Goal: Task Accomplishment & Management: Use online tool/utility

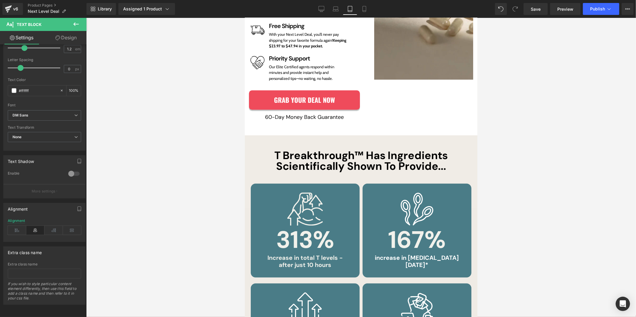
scroll to position [1241, 0]
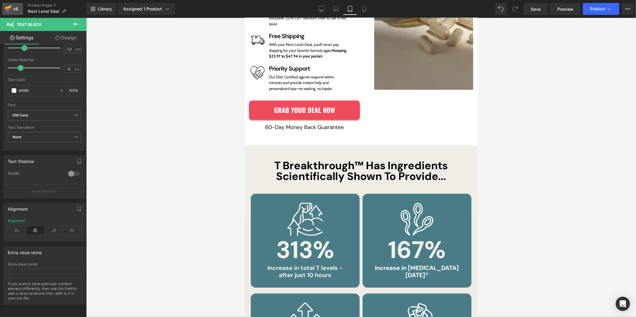
click at [17, 9] on div "v6" at bounding box center [15, 9] width 7 height 8
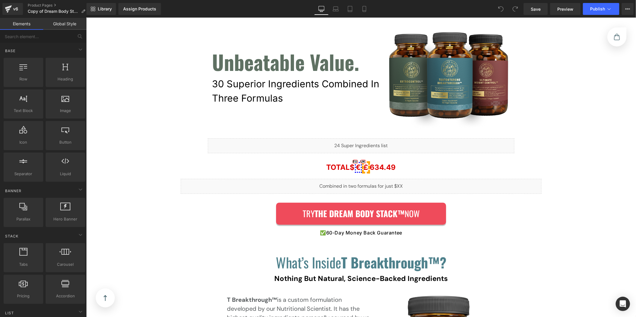
scroll to position [5065, 0]
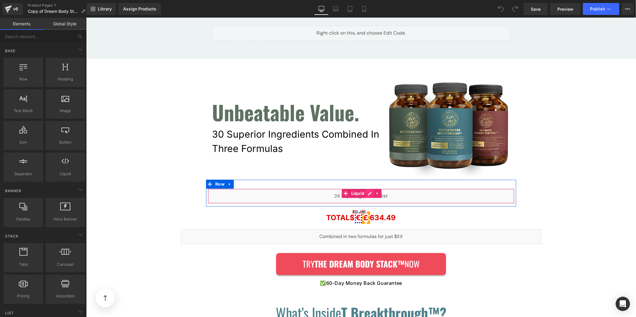
click at [368, 188] on div "Liquid" at bounding box center [360, 195] width 306 height 15
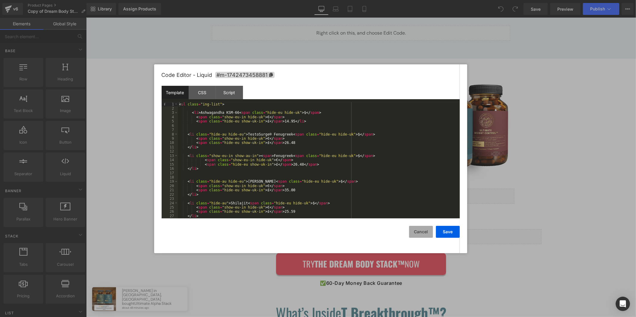
click at [413, 233] on button "Cancel" at bounding box center [421, 232] width 24 height 12
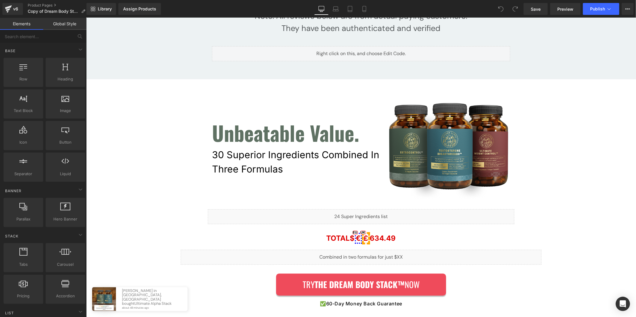
scroll to position [5003, 0]
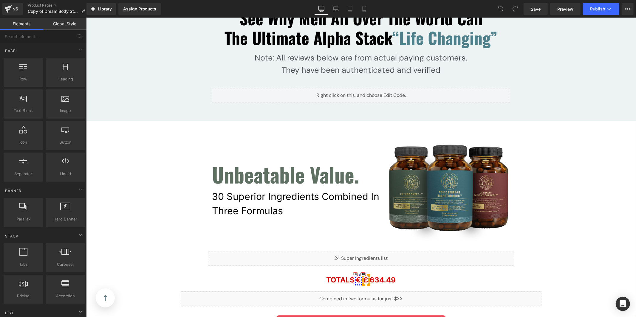
click at [323, 189] on div "30 Superior Ingredients Combined In Three Formulas Text Block" at bounding box center [299, 203] width 174 height 29
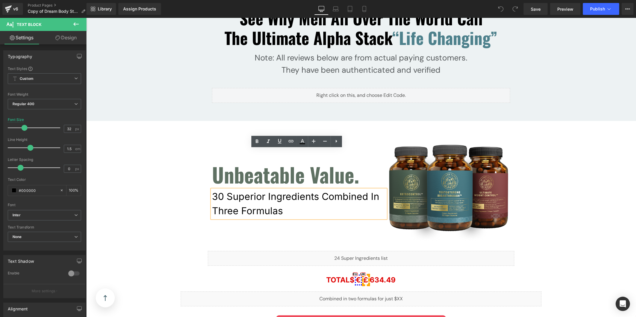
click at [377, 189] on div "Unbeatable Value. Heading 30 Superior Ingredients Combined In Three Formulas Te…" at bounding box center [299, 189] width 174 height 103
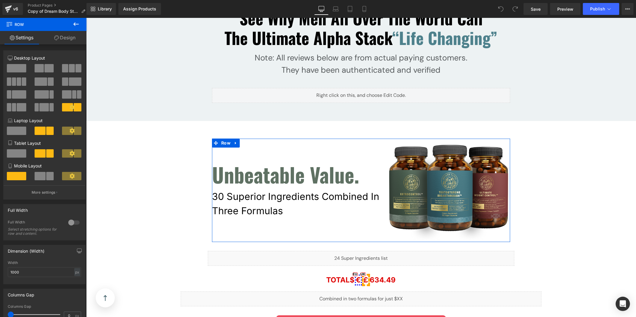
click at [378, 138] on div "Unbeatable Value. Heading 30 Superior Ingredients Combined In Three Formulas Te…" at bounding box center [299, 189] width 174 height 103
click at [447, 187] on link "Image" at bounding box center [444, 190] width 19 height 7
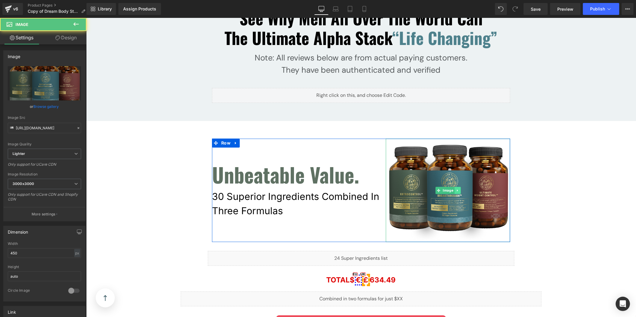
click at [456, 189] on icon at bounding box center [456, 190] width 1 height 2
click at [457, 187] on link at bounding box center [460, 190] width 6 height 7
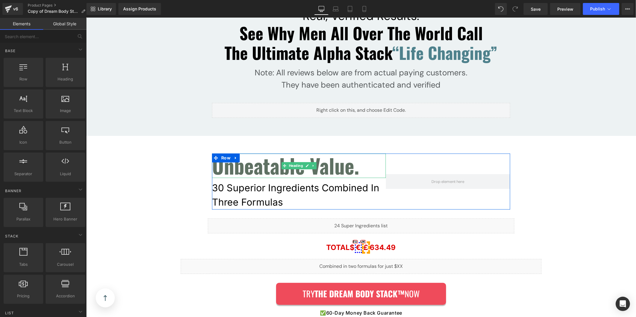
scroll to position [5018, 0]
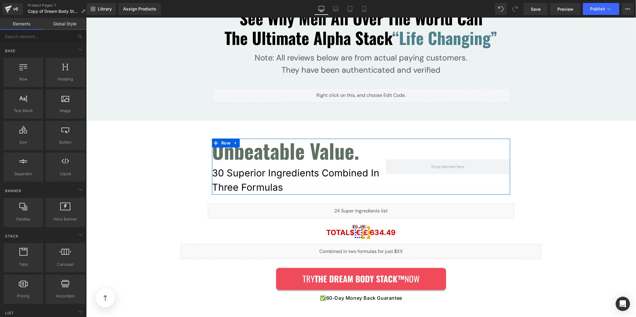
click at [394, 138] on div at bounding box center [447, 166] width 124 height 56
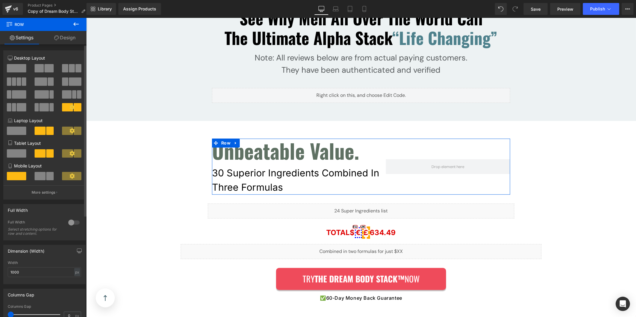
click at [18, 69] on span at bounding box center [16, 68] width 19 height 8
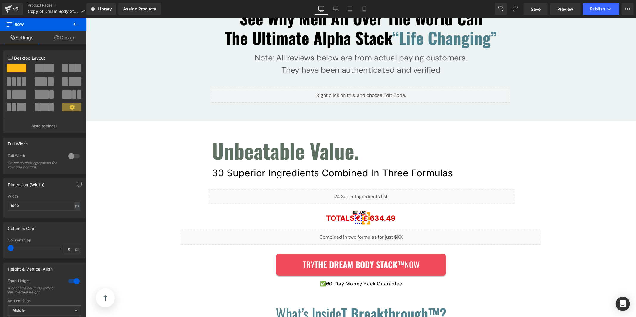
scroll to position [5047, 0]
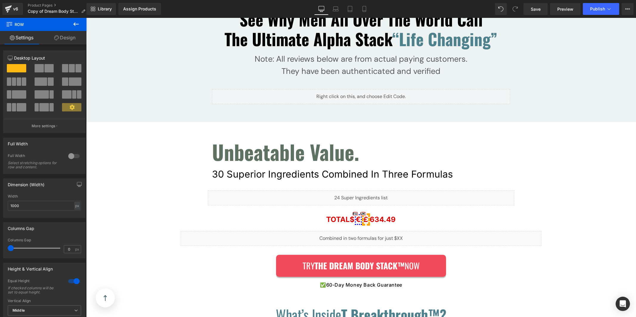
click at [320, 136] on span "Unbeatable Value." at bounding box center [285, 151] width 147 height 30
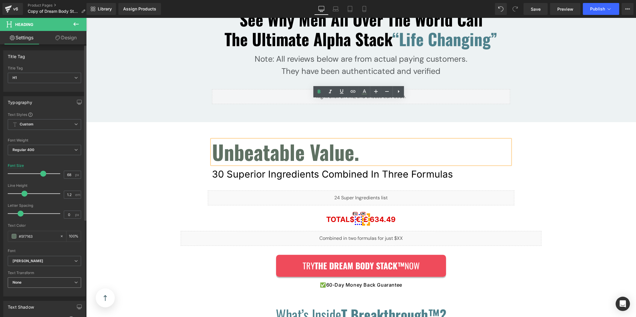
scroll to position [151, 0]
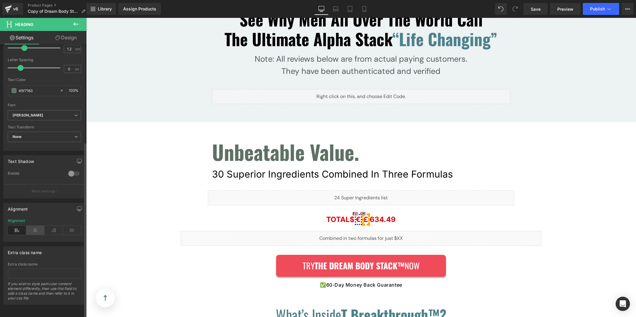
click at [33, 228] on icon at bounding box center [35, 230] width 18 height 9
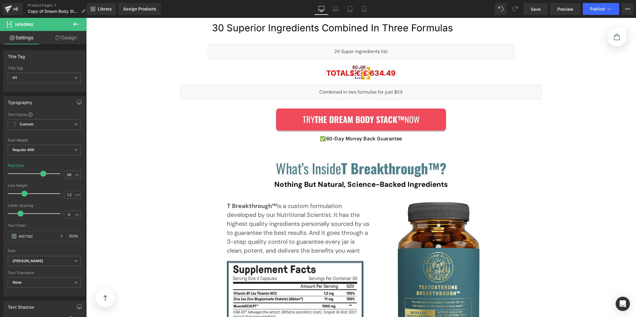
scroll to position [5052, 0]
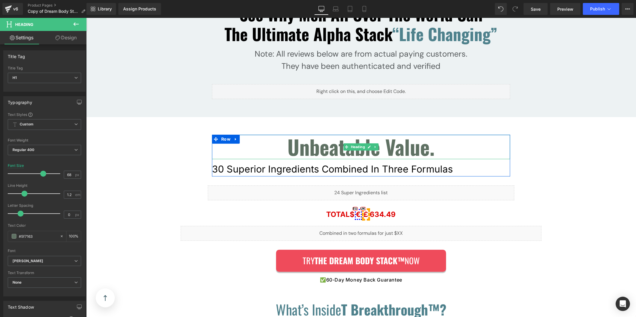
click at [331, 131] on span "Unbeatable Value." at bounding box center [360, 146] width 147 height 30
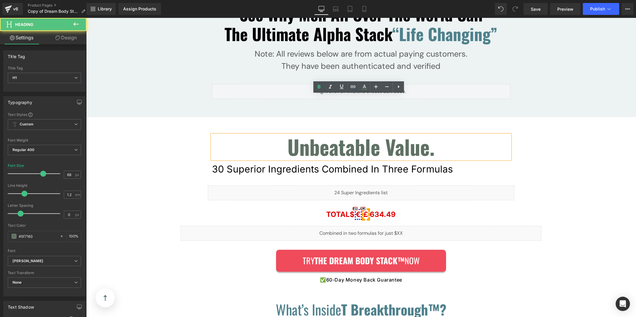
click at [330, 131] on span "Unbeatable Value." at bounding box center [360, 146] width 147 height 30
click at [317, 131] on span "Unbeatable Value." at bounding box center [360, 146] width 147 height 30
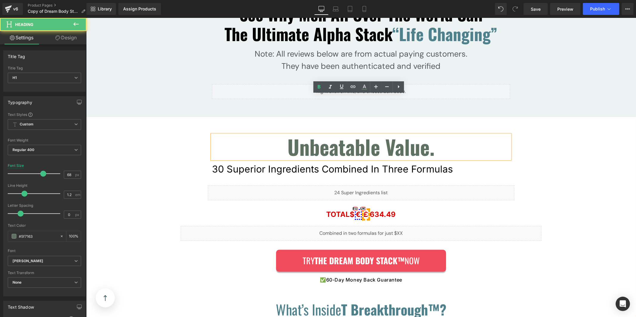
click at [317, 131] on span "Unbeatable Value." at bounding box center [360, 146] width 147 height 30
click at [309, 162] on p "30 Superior Ingredients Combined In Three Formulas" at bounding box center [361, 169] width 298 height 14
click at [409, 185] on div "Liquid" at bounding box center [360, 192] width 306 height 15
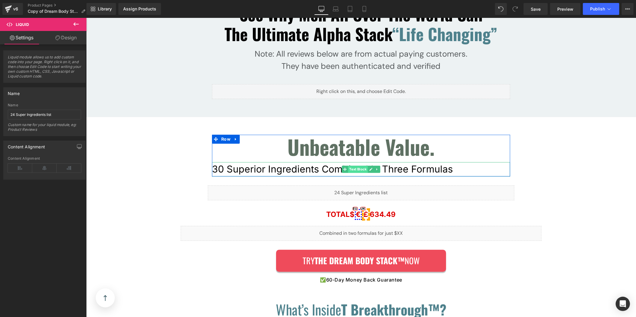
click at [352, 162] on div "30 Superior Ingredients Combined In Three Formulas Text Block" at bounding box center [361, 169] width 298 height 14
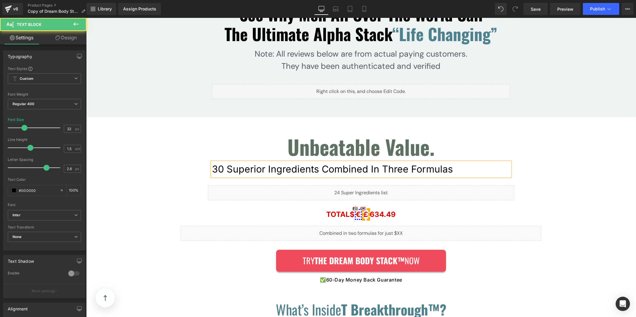
click at [45, 167] on div at bounding box center [35, 168] width 49 height 12
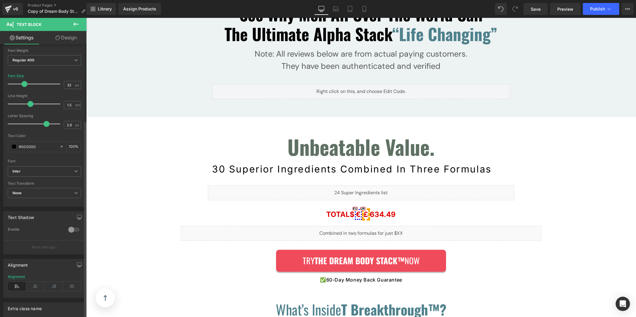
scroll to position [105, 0]
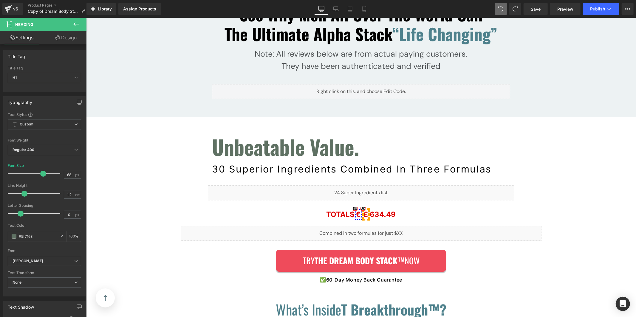
click at [384, 162] on p "30 Superior Ingredients Combined In Three Formulas" at bounding box center [361, 169] width 298 height 14
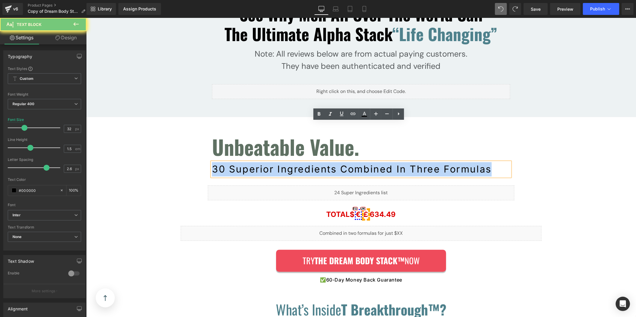
click at [266, 162] on p "30 Superior Ingredients Combined In Three Formulas" at bounding box center [361, 169] width 298 height 14
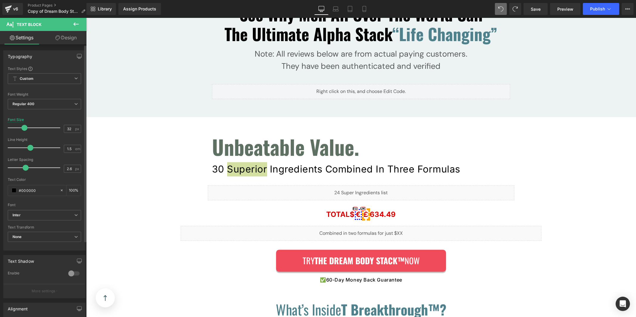
drag, startPoint x: 45, startPoint y: 169, endPoint x: 25, endPoint y: 170, distance: 19.7
click at [25, 170] on span at bounding box center [26, 168] width 6 height 6
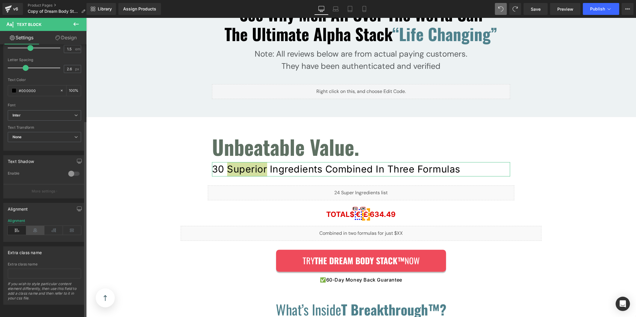
click at [33, 229] on icon at bounding box center [35, 230] width 18 height 9
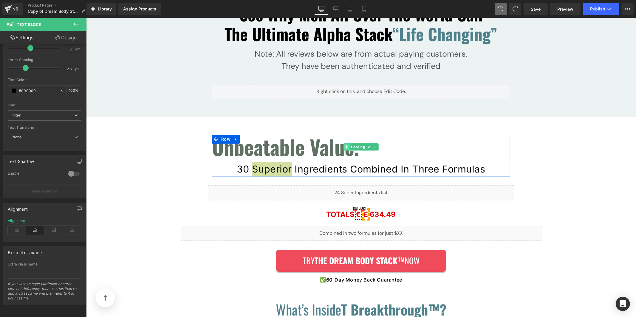
click at [344, 143] on span at bounding box center [346, 146] width 6 height 7
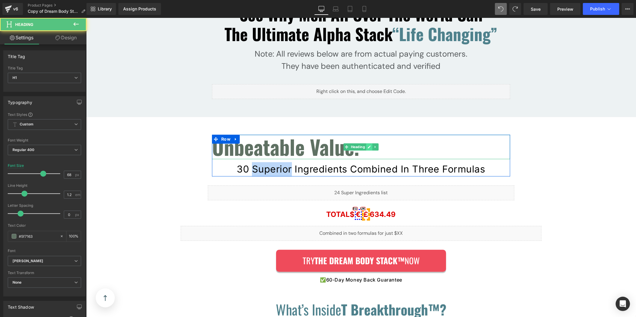
click at [366, 143] on link at bounding box center [369, 146] width 6 height 7
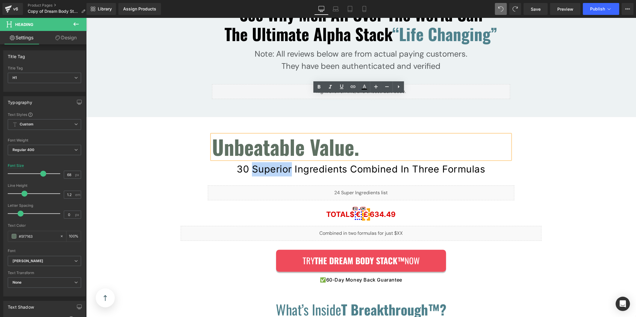
click at [350, 131] on span "Unbeatable Value." at bounding box center [285, 146] width 147 height 30
click at [362, 162] on p "30 Superior Ingredients Combined In Three Formulas" at bounding box center [361, 169] width 298 height 14
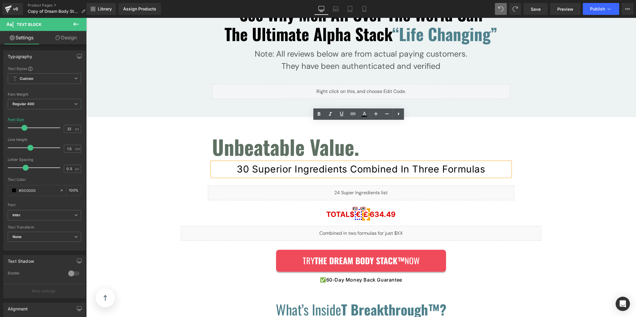
drag, startPoint x: 399, startPoint y: 133, endPoint x: 116, endPoint y: 154, distance: 284.2
click at [295, 131] on span "Unbeatable Value." at bounding box center [285, 146] width 147 height 30
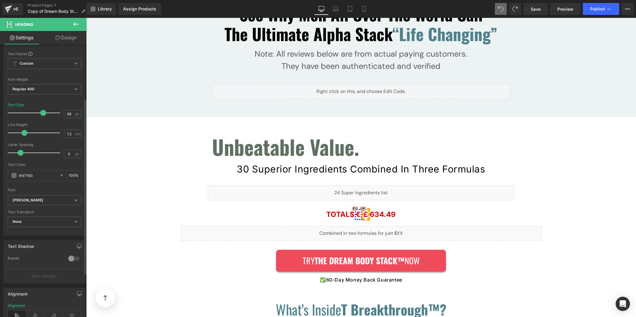
scroll to position [151, 0]
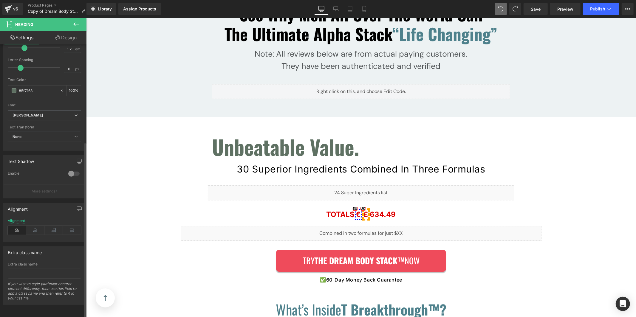
click at [35, 231] on div "Alignment" at bounding box center [44, 230] width 73 height 23
click at [35, 230] on div "Alignment" at bounding box center [44, 230] width 73 height 23
click at [34, 226] on icon at bounding box center [35, 230] width 18 height 9
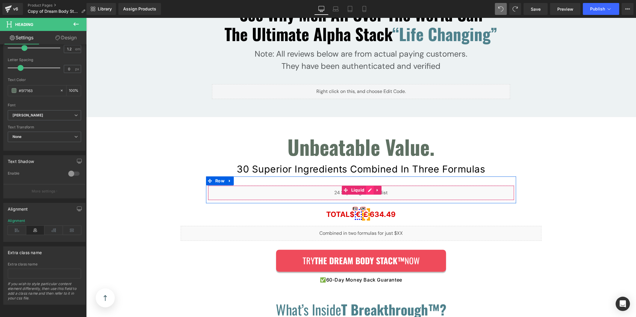
click at [369, 185] on div "Liquid" at bounding box center [360, 192] width 306 height 15
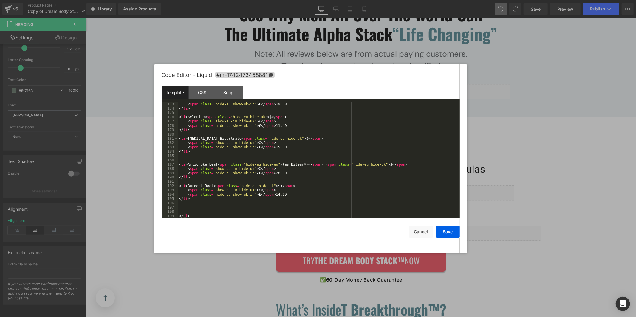
scroll to position [740, 0]
click at [317, 185] on div "< span class = "hide-eu show-uk-in" > £ </ span > 19.38 </ li > < li > Selenium…" at bounding box center [317, 164] width 279 height 125
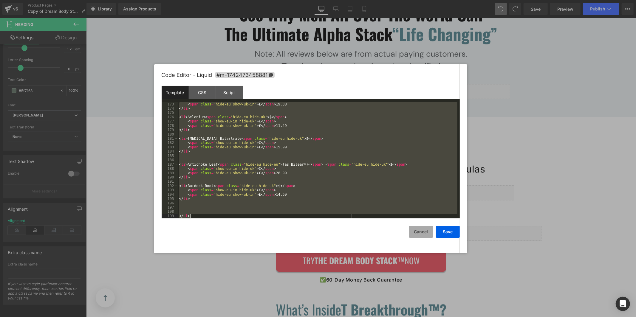
click at [423, 235] on button "Cancel" at bounding box center [421, 232] width 24 height 12
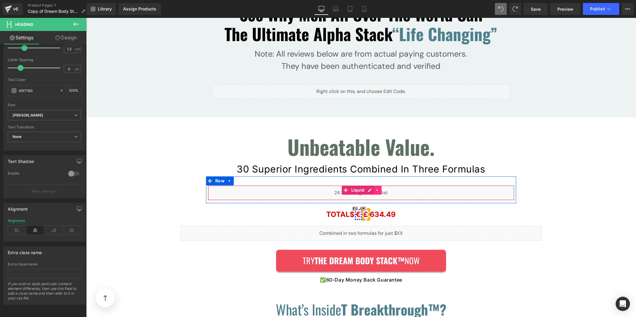
click at [375, 187] on icon at bounding box center [377, 189] width 4 height 4
click at [372, 187] on icon at bounding box center [373, 189] width 4 height 4
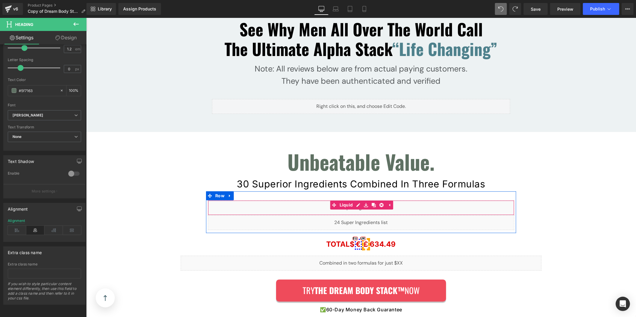
scroll to position [5067, 0]
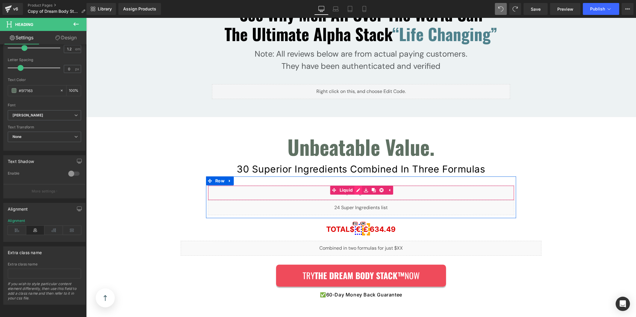
click at [358, 185] on div "Liquid" at bounding box center [360, 192] width 306 height 15
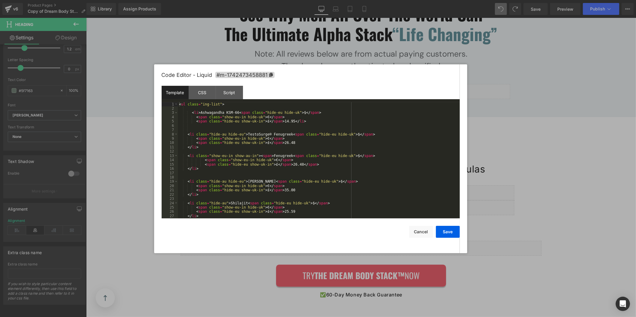
click at [345, 145] on div "< ul class = "ing-list" > < li > Ashwagandha KSM-66 < span class = "hide-eu hid…" at bounding box center [317, 164] width 279 height 125
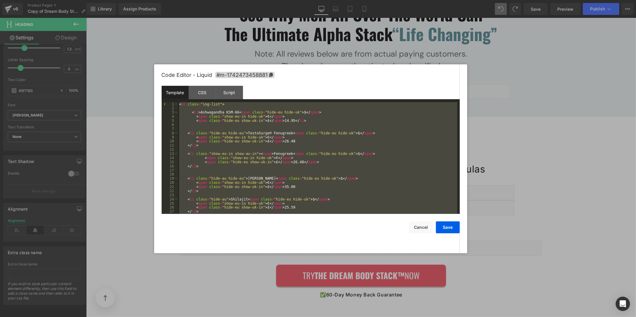
scroll to position [5081, 0]
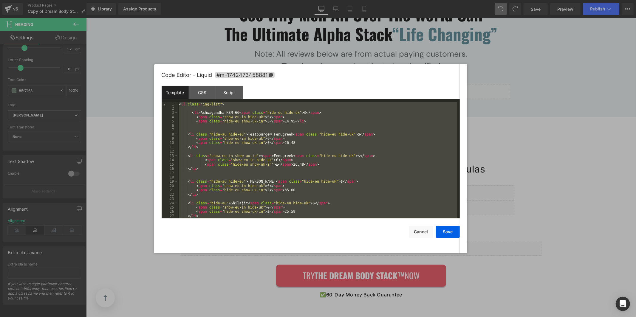
click at [324, 173] on div "< ul class = "ing-list" > < li > Ashwagandha KSM-66 < span class = "hide-eu hid…" at bounding box center [317, 164] width 279 height 125
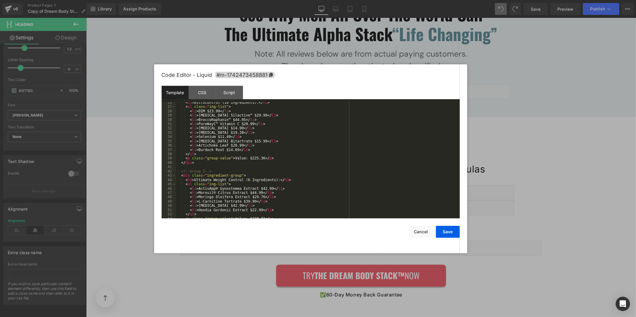
scroll to position [0, 0]
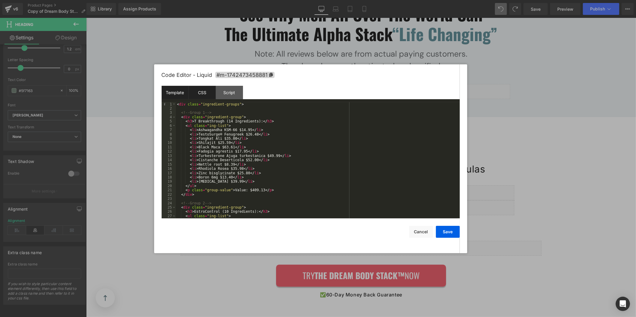
click at [200, 97] on div "CSS" at bounding box center [202, 92] width 27 height 13
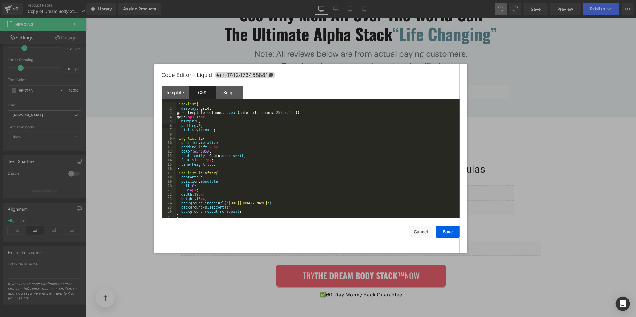
click at [219, 126] on div ".ing-list { display : grid; grid-template-columns: repeat (auto-fit, minmax( 25…" at bounding box center [316, 164] width 281 height 125
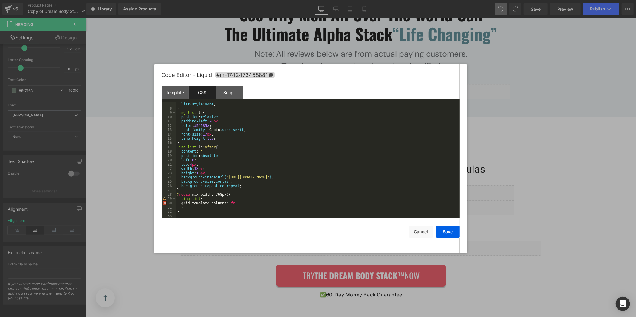
click at [253, 213] on div "list-style : none ; } .ing-list li { position : relative ; padding-left : 26 px…" at bounding box center [316, 164] width 281 height 125
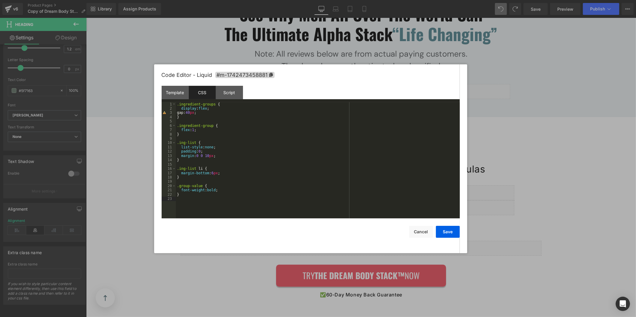
click at [229, 177] on div ".ingredient-groups { display : flex ; gap: 40 px ; } .ingredient-group { flex :…" at bounding box center [318, 164] width 284 height 125
click at [181, 97] on div "Template" at bounding box center [175, 92] width 27 height 13
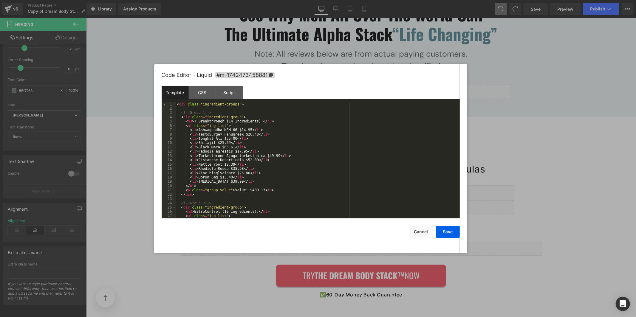
click at [275, 162] on div "< div class = "ingredient-groups" > <!-- Group 1 --> < div class = "ingredient-…" at bounding box center [316, 164] width 281 height 125
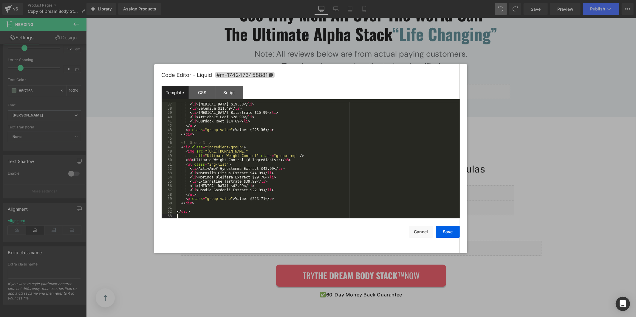
scroll to position [155, 0]
click at [206, 94] on div "CSS" at bounding box center [202, 92] width 27 height 13
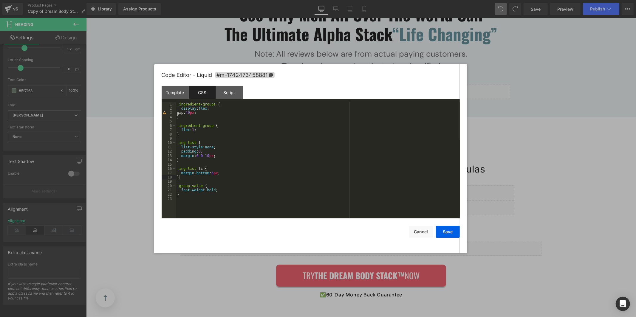
click at [279, 159] on div ".ingredient-groups { display : flex ; gap: 40 px ; } .ingredient-group { flex :…" at bounding box center [318, 164] width 284 height 125
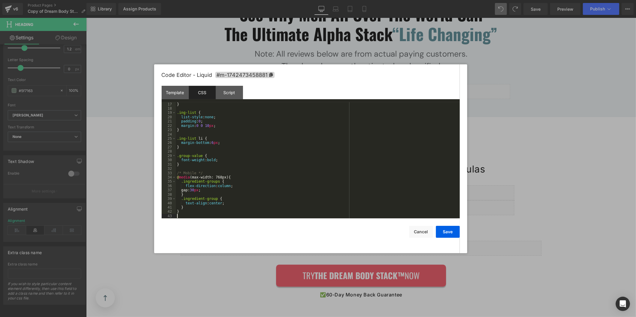
scroll to position [69, 0]
click at [442, 231] on button "Save" at bounding box center [448, 232] width 24 height 12
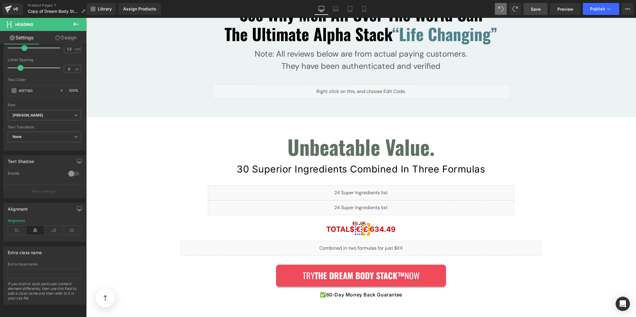
click at [535, 9] on span "Save" at bounding box center [535, 9] width 10 height 6
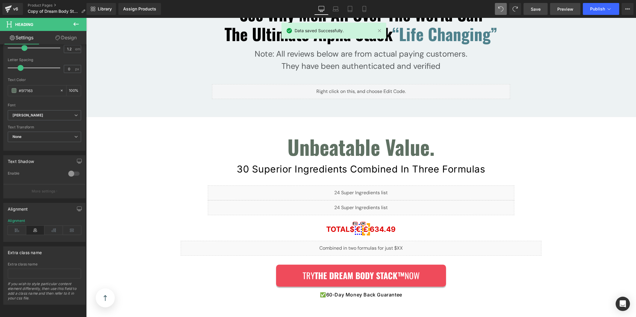
click at [558, 9] on span "Preview" at bounding box center [565, 9] width 16 height 6
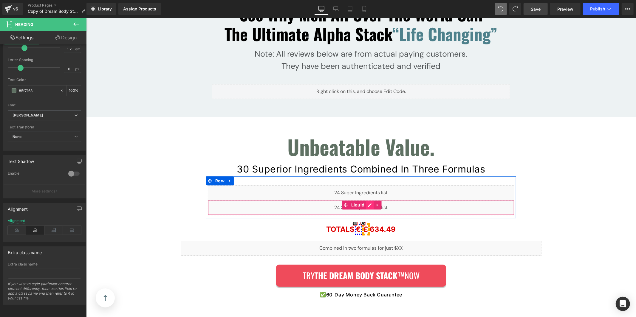
click at [366, 200] on div "Liquid" at bounding box center [360, 207] width 306 height 15
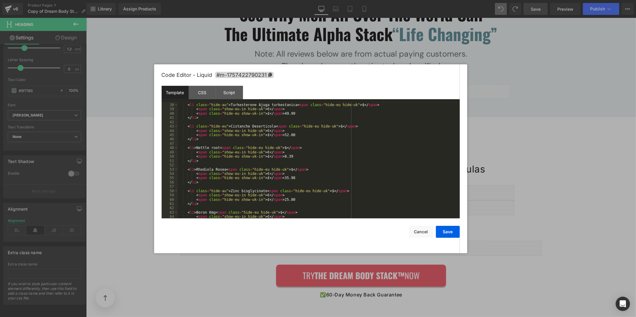
scroll to position [258, 0]
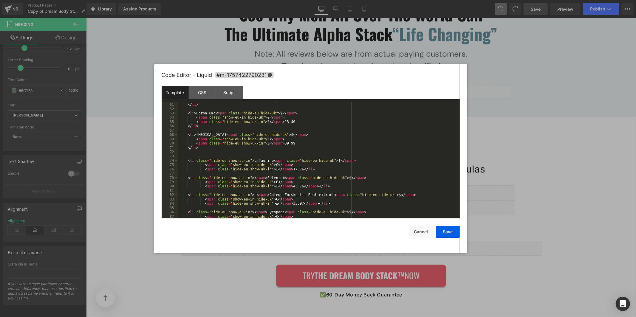
click at [290, 150] on div "< span class = "hide-eu show-uk-in" > £ </ span > 25.80 </ li > < li > Boron 6m…" at bounding box center [317, 160] width 279 height 125
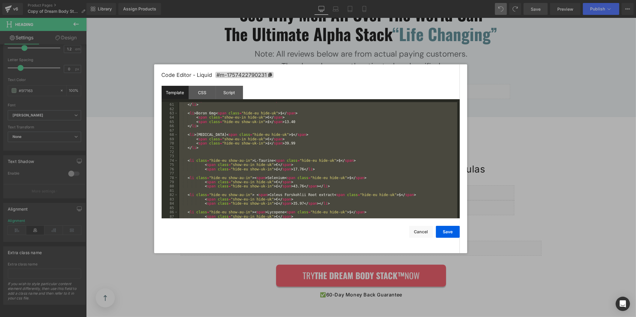
click at [329, 140] on div "< span class = "hide-eu show-uk-in" > £ </ span > 25.80 </ li > < li > Boron 6m…" at bounding box center [317, 160] width 279 height 125
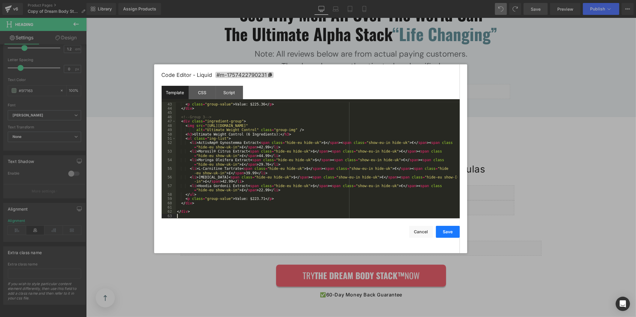
scroll to position [280, 0]
click at [447, 232] on button "Save" at bounding box center [448, 232] width 24 height 12
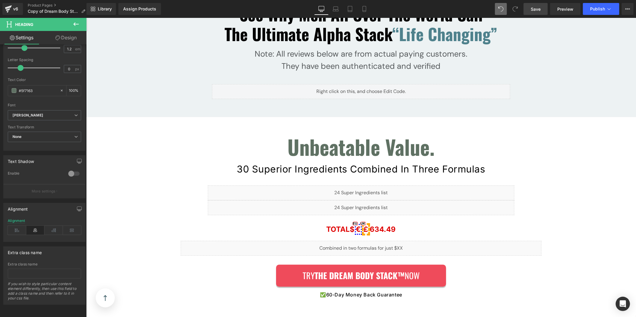
click at [541, 11] on link "Save" at bounding box center [535, 9] width 24 height 12
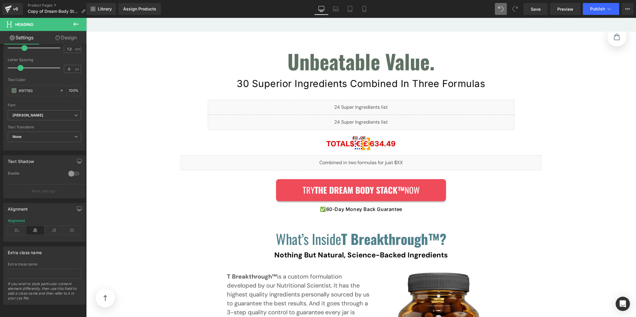
scroll to position [5085, 0]
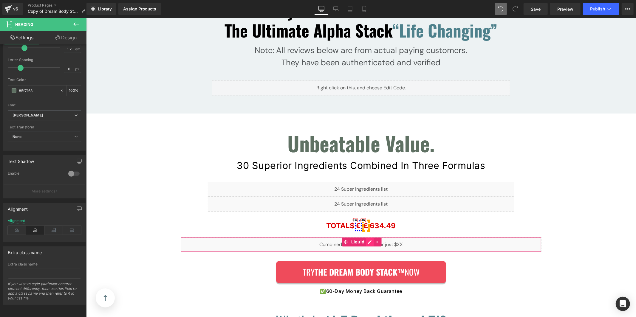
click at [366, 237] on div "Liquid" at bounding box center [360, 244] width 361 height 15
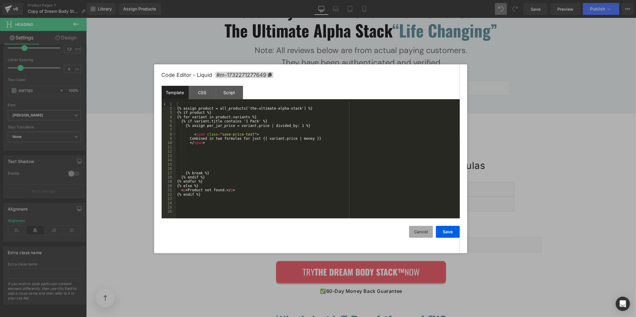
click at [423, 229] on button "Cancel" at bounding box center [421, 232] width 24 height 12
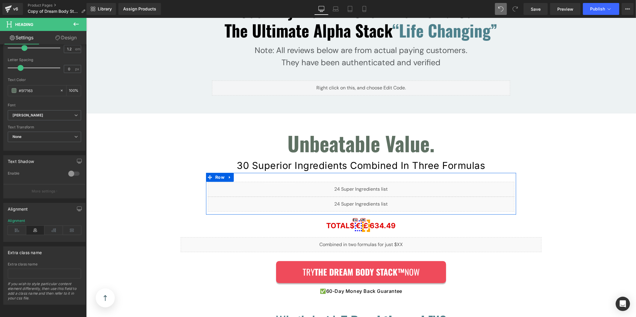
drag, startPoint x: 342, startPoint y: 161, endPoint x: 299, endPoint y: 69, distance: 101.2
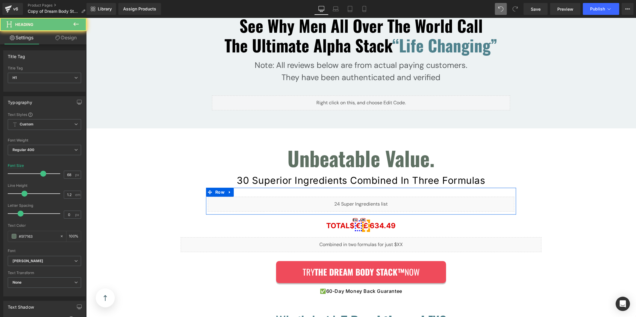
scroll to position [5100, 0]
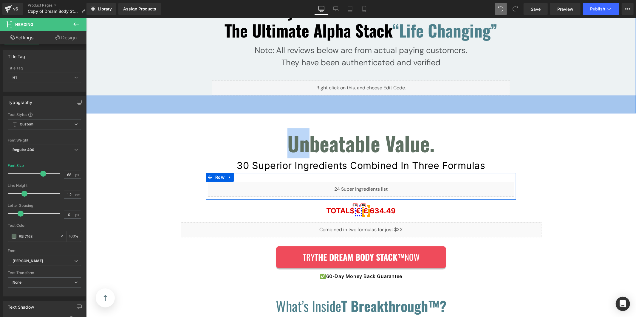
drag, startPoint x: 299, startPoint y: 69, endPoint x: 351, endPoint y: 149, distance: 95.0
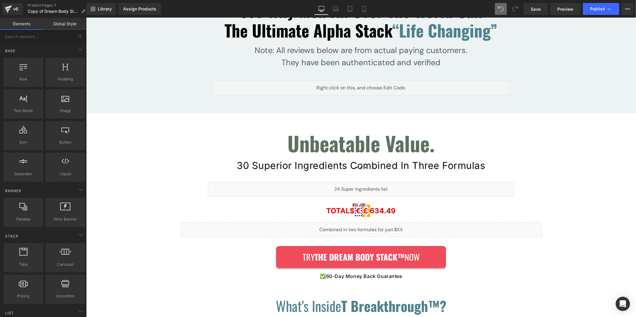
scroll to position [0, 0]
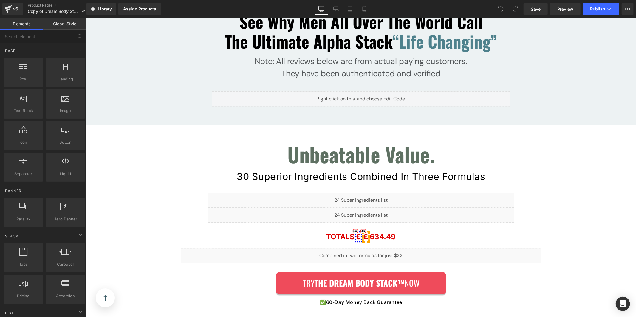
scroll to position [4999, 0]
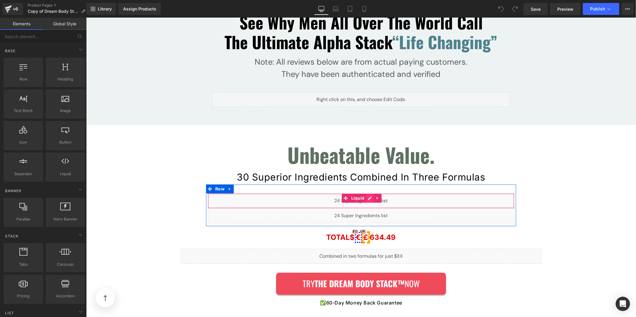
click at [366, 193] on div "Liquid" at bounding box center [360, 200] width 306 height 15
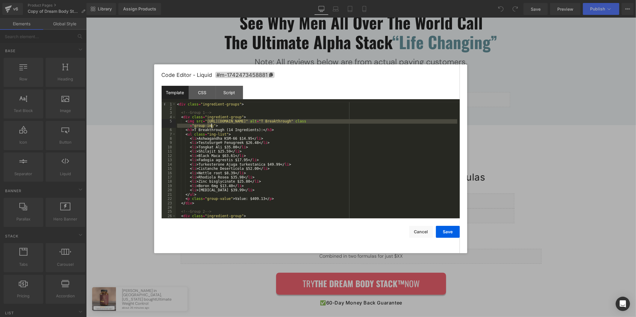
drag, startPoint x: 207, startPoint y: 122, endPoint x: 212, endPoint y: 125, distance: 5.6
click at [212, 125] on div "< div class = "ingredient-groups" > <!-- Group 1 --> < div class = "ingredient-…" at bounding box center [316, 166] width 281 height 129
click at [249, 131] on div "< div class = "ingredient-groups" > <!-- Group 1 --> < div class = "ingredient-…" at bounding box center [316, 166] width 281 height 129
drag, startPoint x: 207, startPoint y: 122, endPoint x: 384, endPoint y: 122, distance: 176.4
click at [384, 122] on div "< div class = "ingredient-groups" > <!-- Group 1 --> < div class = "ingredient-…" at bounding box center [316, 166] width 281 height 129
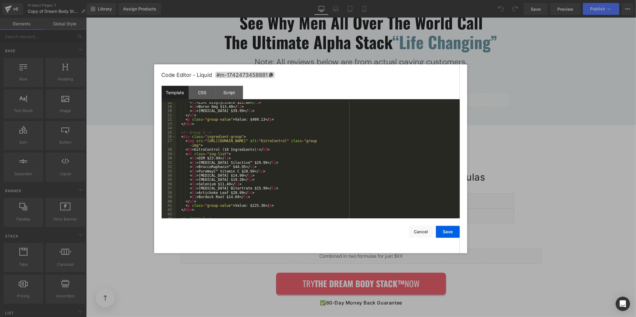
scroll to position [40, 0]
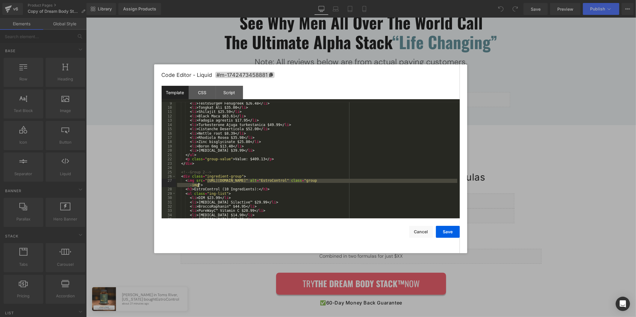
drag, startPoint x: 207, startPoint y: 182, endPoint x: 198, endPoint y: 185, distance: 9.3
click at [198, 185] on div "< li > TestoSurge® Fenugreek $26.48 </ li > < li > Tongkat Ali $35.00 </ li > <…" at bounding box center [316, 163] width 281 height 125
click at [350, 189] on div "< li > TestoSurge® Fenugreek $26.48 </ li > < li > Tongkat Ali $35.00 </ li > <…" at bounding box center [316, 163] width 281 height 125
drag, startPoint x: 379, startPoint y: 181, endPoint x: 207, endPoint y: 181, distance: 172.0
click at [207, 181] on div "< li > TestoSurge® Fenugreek $26.48 </ li > < li > Tongkat Ali $35.00 </ li > <…" at bounding box center [316, 163] width 281 height 125
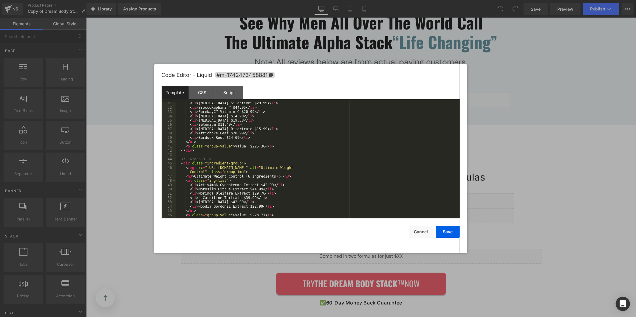
scroll to position [155, 0]
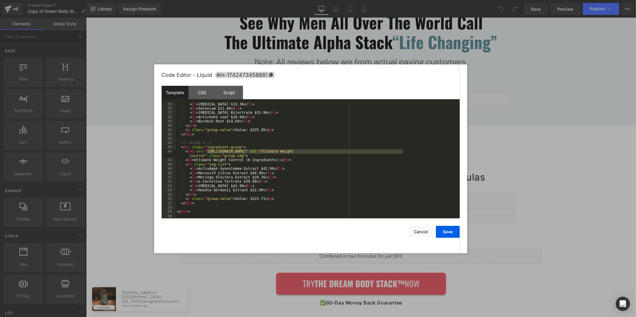
drag, startPoint x: 207, startPoint y: 152, endPoint x: 403, endPoint y: 150, distance: 196.1
click at [403, 150] on div "< li > Alpha Lipoic Acid $19.38 </ li > < li > Selenium $11.49 </ li > < li > C…" at bounding box center [316, 164] width 281 height 125
click at [444, 233] on button "Save" at bounding box center [448, 232] width 24 height 12
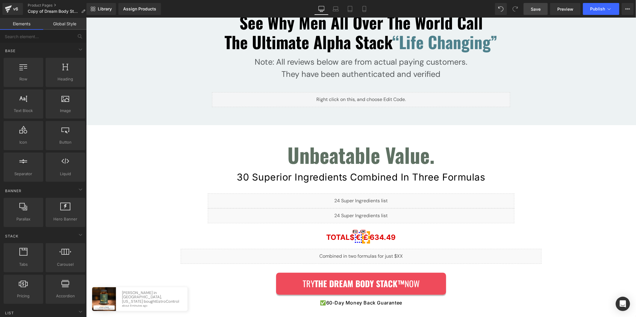
drag, startPoint x: 537, startPoint y: 11, endPoint x: 317, endPoint y: 155, distance: 262.8
click at [537, 11] on span "Save" at bounding box center [535, 9] width 10 height 6
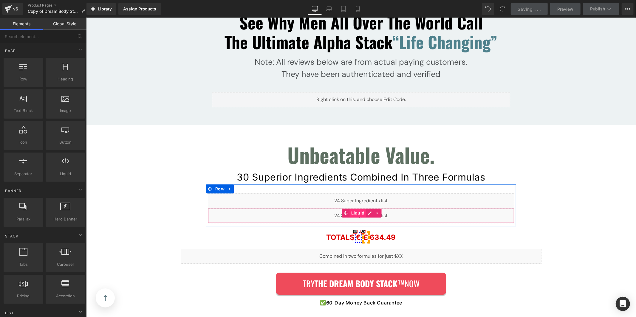
click at [353, 208] on div "Liquid" at bounding box center [360, 215] width 306 height 15
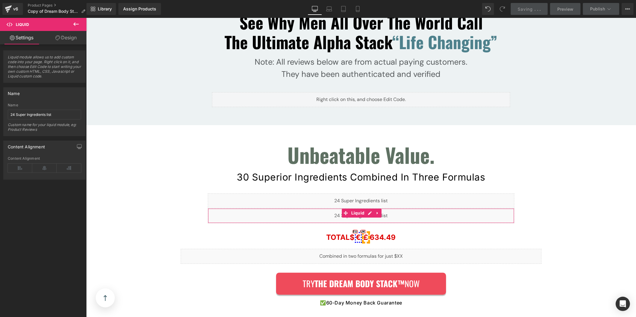
click at [74, 35] on link "Design" at bounding box center [65, 37] width 43 height 13
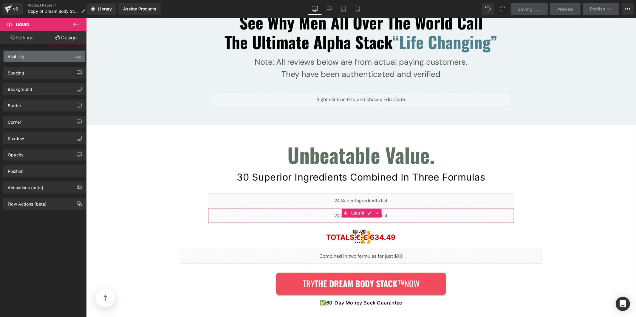
click at [49, 58] on div "Visibility (All)" at bounding box center [45, 56] width 82 height 11
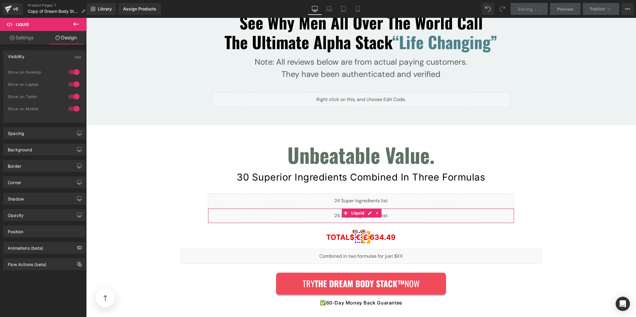
click at [71, 71] on div at bounding box center [74, 72] width 14 height 10
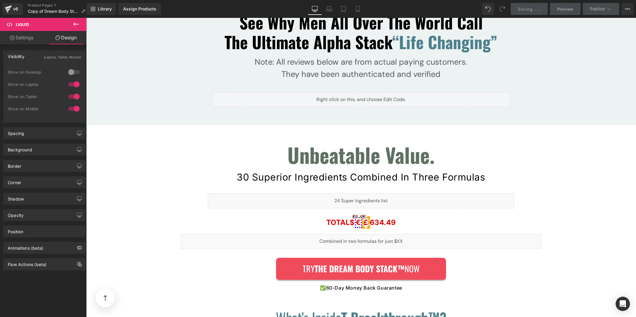
click at [71, 83] on div at bounding box center [74, 85] width 14 height 10
click at [69, 97] on div at bounding box center [74, 97] width 14 height 10
click at [70, 108] on div at bounding box center [74, 109] width 14 height 10
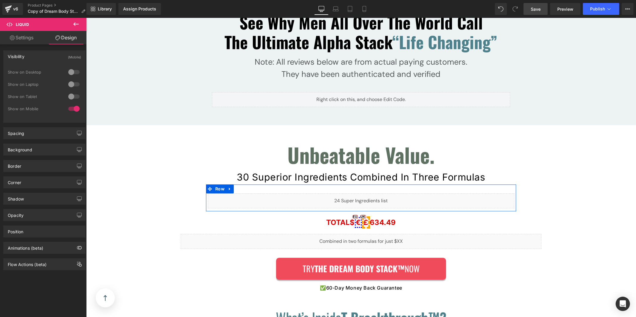
click at [343, 184] on div "Liquid Liquid Row" at bounding box center [361, 197] width 310 height 27
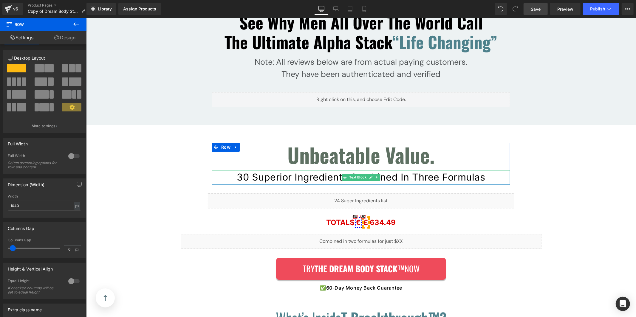
click at [487, 170] on p "30 Superior Ingredients Combined In Three Formulas" at bounding box center [361, 177] width 298 height 14
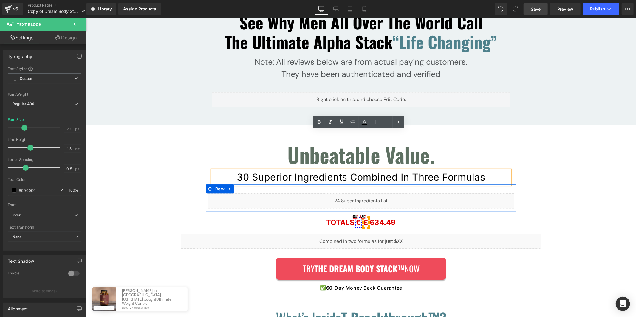
click at [251, 184] on div "Liquid Liquid Row" at bounding box center [361, 197] width 310 height 27
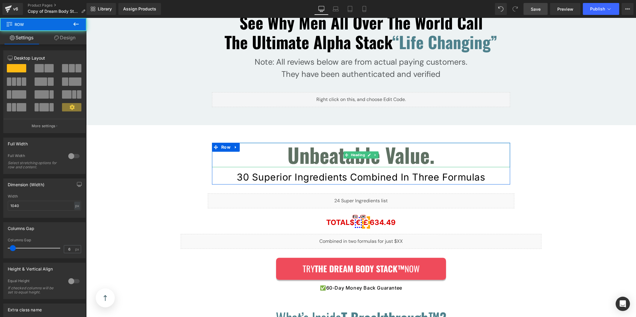
click at [271, 142] on h1 "Unbeatable Value." at bounding box center [361, 154] width 298 height 24
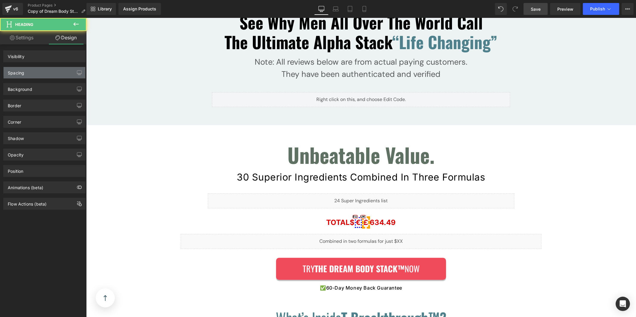
click at [41, 75] on div "Spacing" at bounding box center [45, 72] width 82 height 11
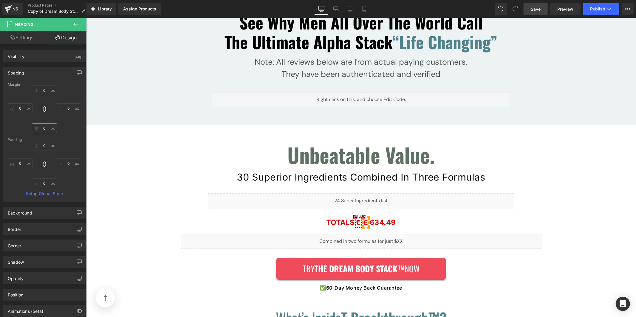
click at [42, 125] on input "0" at bounding box center [44, 128] width 25 height 10
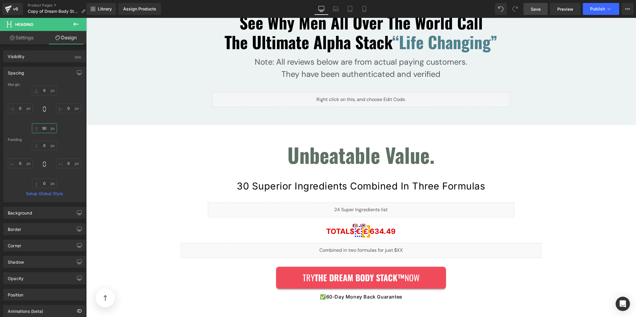
type input "0"
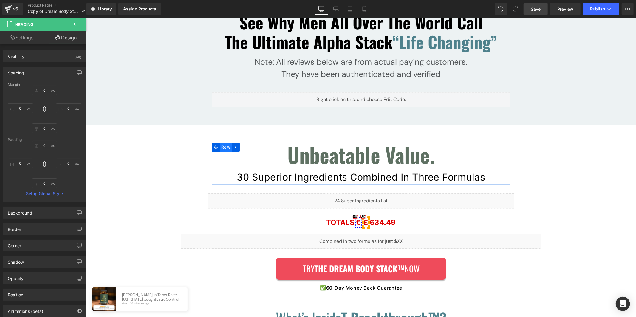
click at [219, 142] on span "Row" at bounding box center [225, 146] width 12 height 9
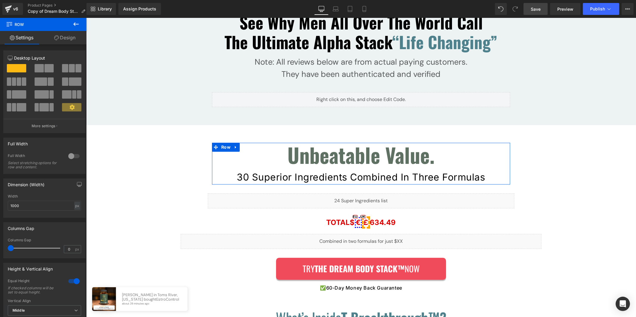
click at [55, 40] on link "Design" at bounding box center [64, 37] width 43 height 13
click at [0, 0] on div "Spacing" at bounding box center [0, 0] width 0 height 0
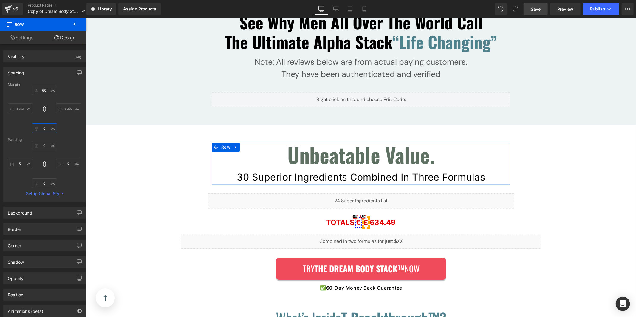
click at [43, 132] on input "0" at bounding box center [44, 128] width 25 height 10
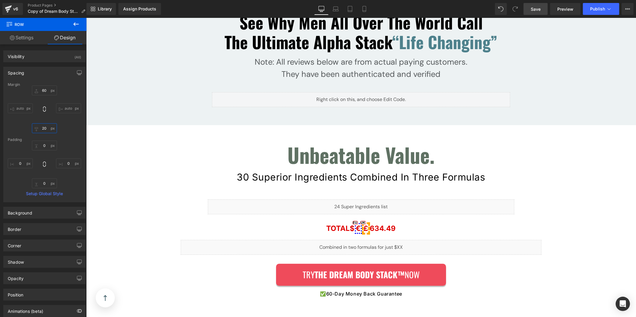
type input "20"
click at [541, 9] on link "Save" at bounding box center [535, 9] width 24 height 12
click at [358, 199] on div "Liquid" at bounding box center [360, 206] width 306 height 15
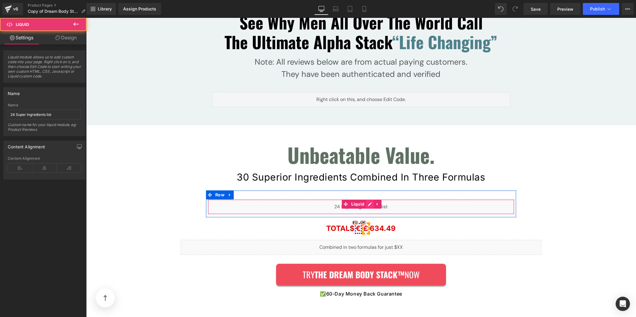
click at [363, 199] on div "Liquid" at bounding box center [360, 206] width 306 height 15
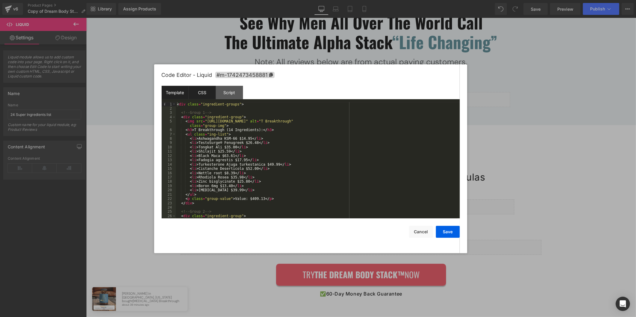
click at [200, 93] on div "CSS" at bounding box center [202, 92] width 27 height 13
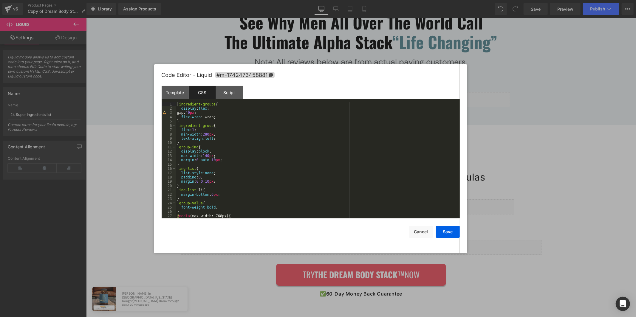
scroll to position [39, 0]
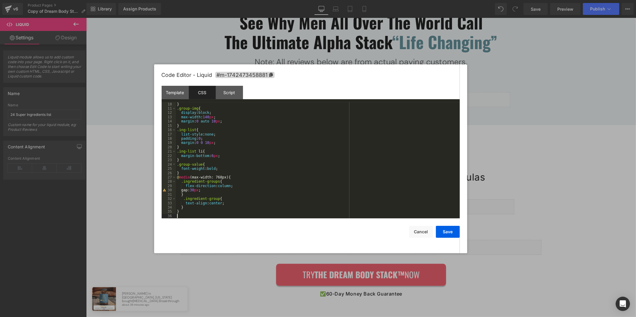
click at [227, 215] on div "} .group-img { display : block ; max-width : 140 px ; margin : 0 auto 10 px ; }…" at bounding box center [316, 164] width 281 height 125
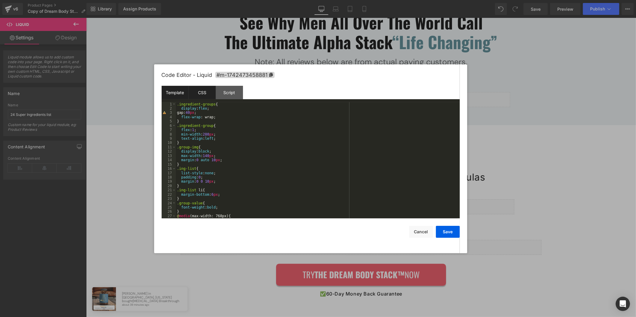
click at [170, 94] on div "Template" at bounding box center [175, 92] width 27 height 13
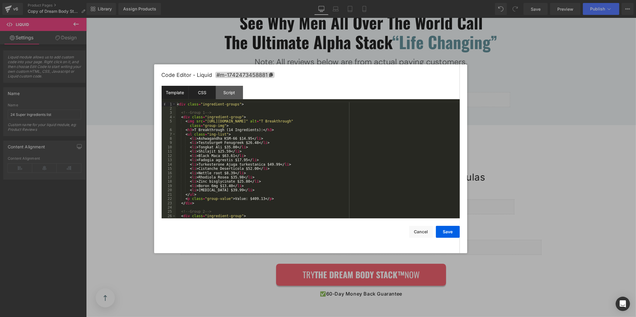
click at [199, 88] on div "CSS" at bounding box center [202, 92] width 27 height 13
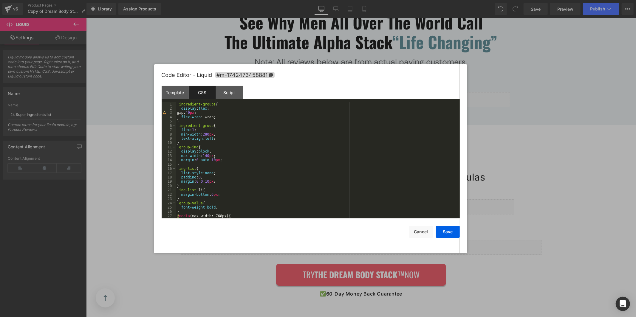
scroll to position [39, 0]
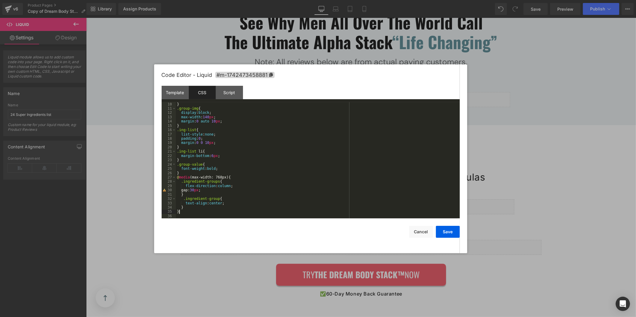
click at [233, 211] on div "} .group-img { display : block ; max-width : 140 px ; margin : 0 auto 10 px ; }…" at bounding box center [316, 164] width 281 height 125
click at [175, 96] on div "Template" at bounding box center [175, 92] width 27 height 13
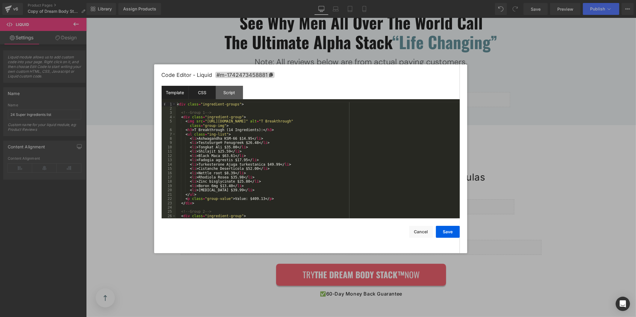
click at [201, 92] on div "CSS" at bounding box center [202, 92] width 27 height 13
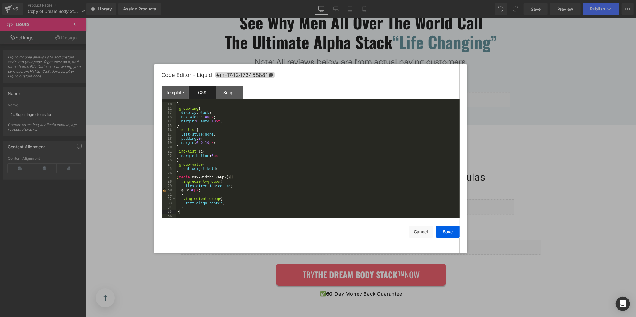
click at [226, 214] on div "} .group-img { display : block ; max-width : 140 px ; margin : 0 auto 10 px ; }…" at bounding box center [316, 164] width 281 height 125
click at [222, 171] on div "} .group-img { display : block ; max-width : 140 px ; margin : 0 auto 10 px ; }…" at bounding box center [316, 164] width 281 height 125
click at [215, 173] on div "} .group-img { display : block ; max-width : 140 px ; margin : 0 auto 10 px ; }…" at bounding box center [316, 164] width 281 height 125
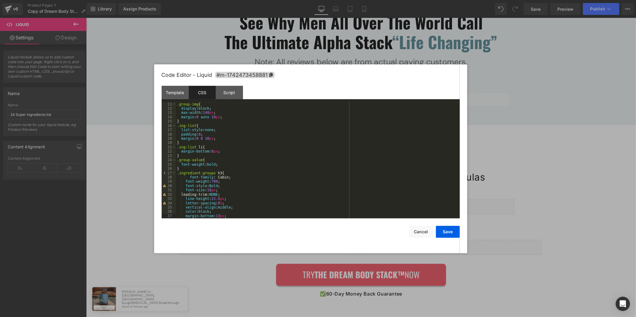
scroll to position [90, 0]
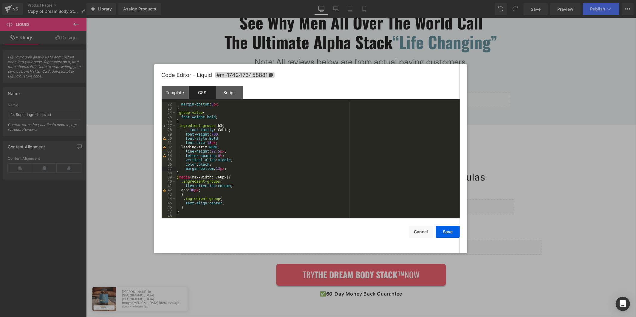
click at [218, 148] on div "margin-bottom : 6 px ; } .group-value { font-weight : bold ; } .ingredient-grou…" at bounding box center [316, 164] width 281 height 125
click at [230, 212] on div ".ing-list li { margin-bottom : 6 px ; } .group-value { font-weight : bold ; } .…" at bounding box center [316, 164] width 281 height 125
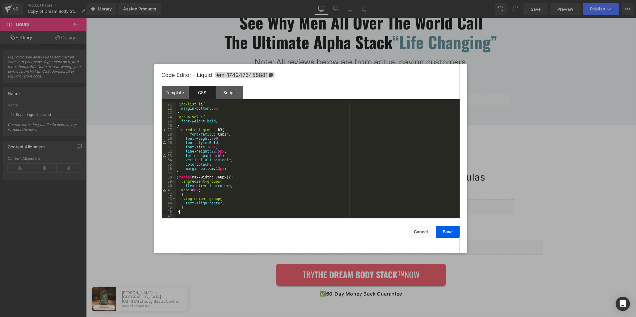
click at [207, 171] on div ".ing-list li { margin-bottom : 6 px ; } .group-value { font-weight : bold ; } .…" at bounding box center [316, 164] width 281 height 125
click at [203, 173] on div ".ing-list li { margin-bottom : 6 px ; } .group-value { font-weight : bold ; } .…" at bounding box center [316, 164] width 281 height 125
paste textarea
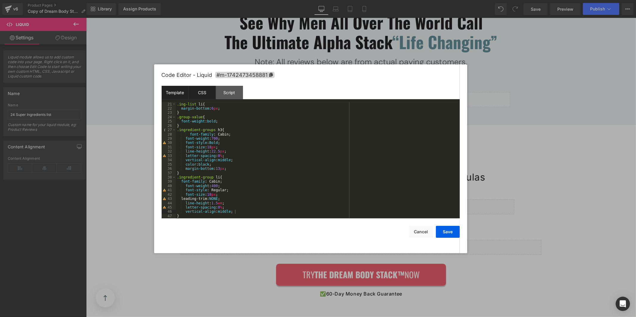
click at [183, 98] on div "Template" at bounding box center [175, 92] width 27 height 13
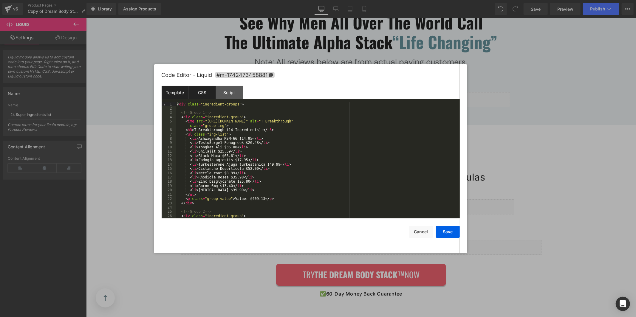
click at [204, 93] on div "CSS" at bounding box center [202, 92] width 27 height 13
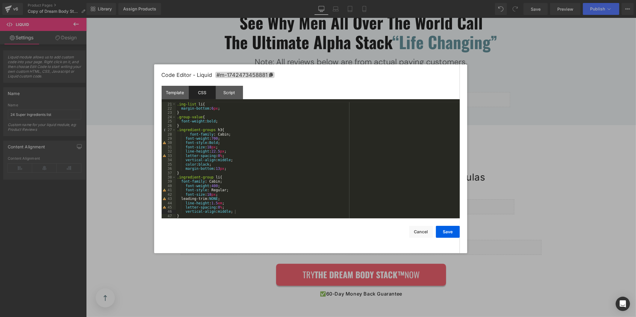
click at [213, 177] on div ".ing-list li { margin-bottom : 6 px ; } .group-value { font-weight : bold ; } .…" at bounding box center [316, 164] width 281 height 125
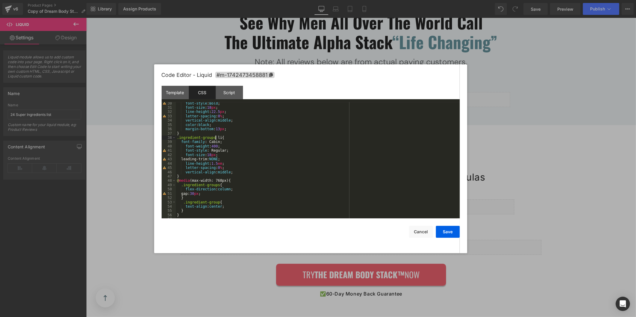
scroll to position [126, 0]
drag, startPoint x: 231, startPoint y: 158, endPoint x: 182, endPoint y: 158, distance: 49.2
click at [182, 158] on div "font-style : Bold ; font-size : 18 px ; line-height : 22.5 px ; letter-spacing …" at bounding box center [316, 163] width 281 height 125
click at [268, 182] on div "font-style : Bold ; font-size : 18 px ; line-height : 22.5 px ; letter-spacing …" at bounding box center [316, 164] width 281 height 125
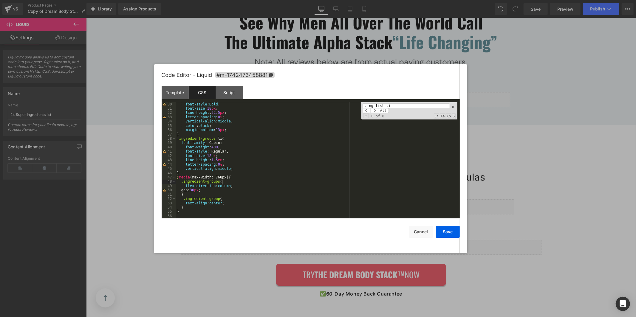
scroll to position [28, 0]
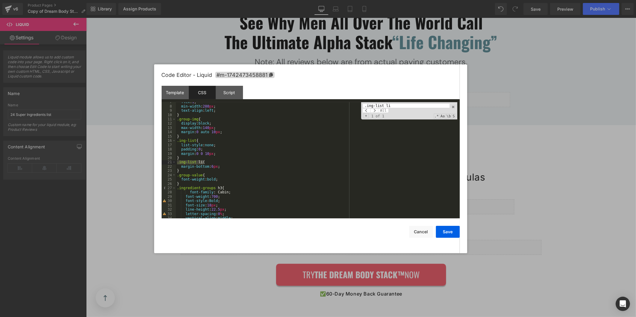
type input ".ing-list li"
click at [223, 167] on div "flex : 1 ; min-width : 280 px ; text-align : left ; } .group-img { display : bl…" at bounding box center [316, 162] width 281 height 125
drag, startPoint x: 224, startPoint y: 168, endPoint x: 213, endPoint y: 168, distance: 11.0
click at [213, 168] on div "flex : 1 ; min-width : 280 px ; text-align : left ; } .group-img { display : bl…" at bounding box center [316, 162] width 281 height 125
click at [449, 231] on button "Save" at bounding box center [448, 232] width 24 height 12
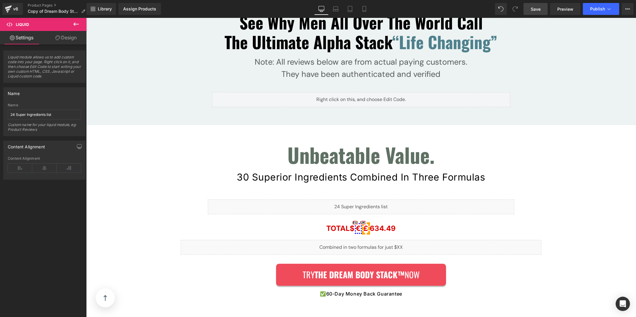
click at [532, 9] on span "Save" at bounding box center [535, 9] width 10 height 6
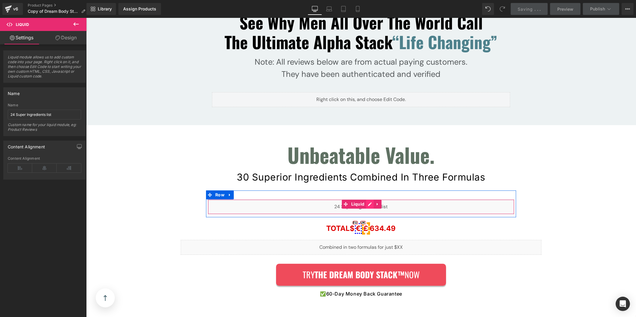
click at [369, 199] on div "Liquid" at bounding box center [360, 206] width 306 height 15
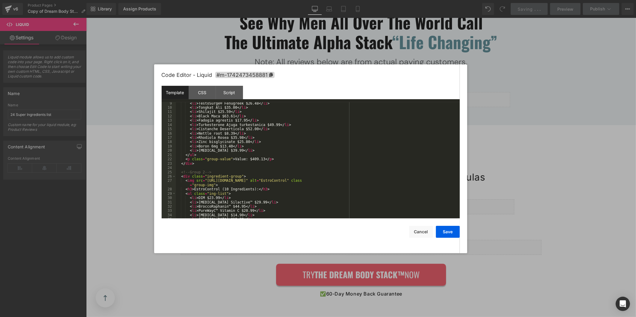
scroll to position [155, 0]
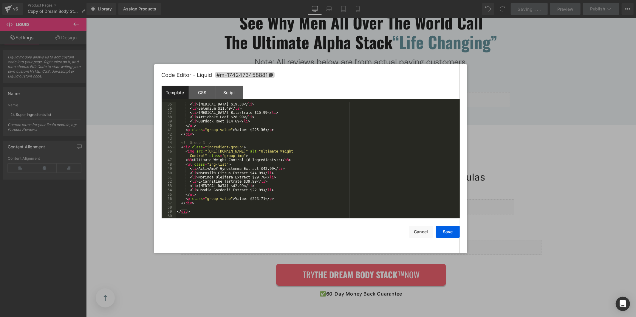
click at [199, 90] on div "CSS" at bounding box center [202, 92] width 27 height 13
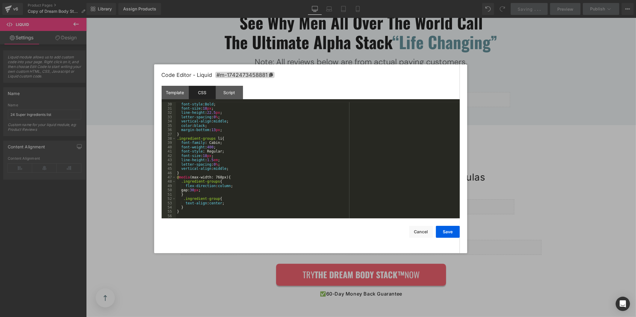
scroll to position [125, 0]
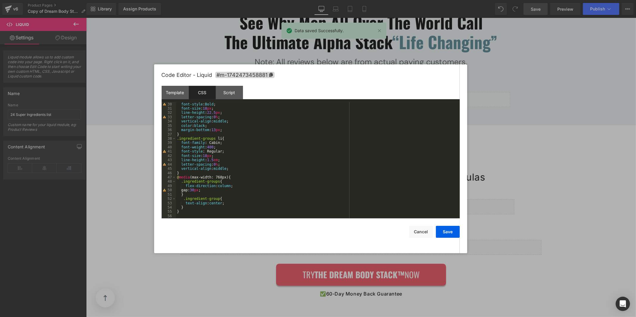
click at [235, 165] on div "font-style : Bold ; font-size : 18 px ; line-height : 22.5 px ; letter-spacing …" at bounding box center [316, 164] width 281 height 125
click at [238, 169] on div "font-style : Bold ; font-size : 18 px ; line-height : 22.5 px ; letter-spacing …" at bounding box center [316, 164] width 281 height 125
paste textarea
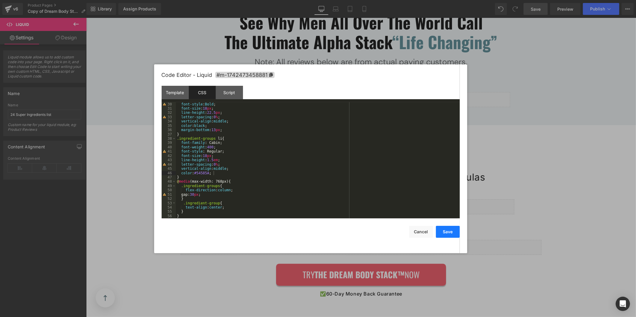
click at [452, 232] on button "Save" at bounding box center [448, 232] width 24 height 12
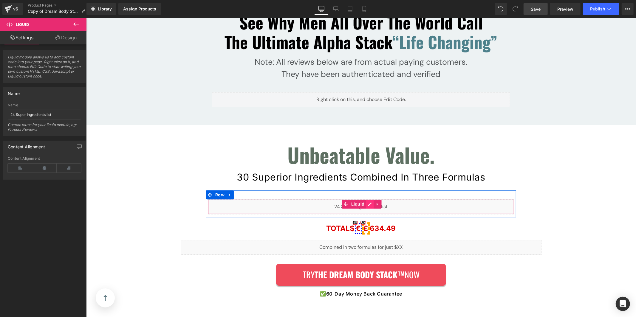
click at [367, 199] on div "Liquid" at bounding box center [360, 206] width 306 height 15
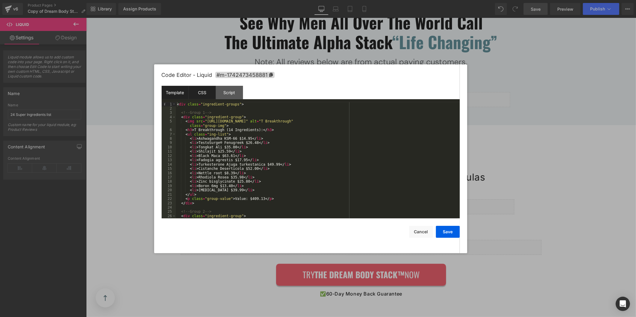
click at [205, 95] on div "CSS" at bounding box center [202, 92] width 27 height 13
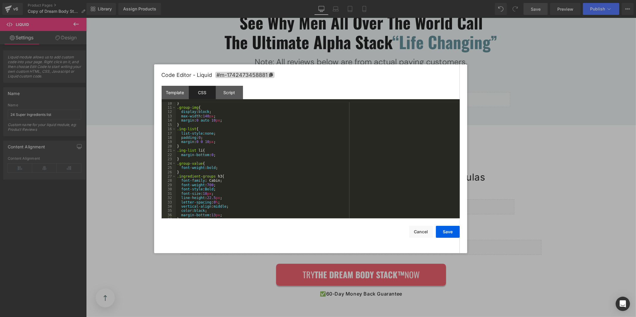
scroll to position [119, 0]
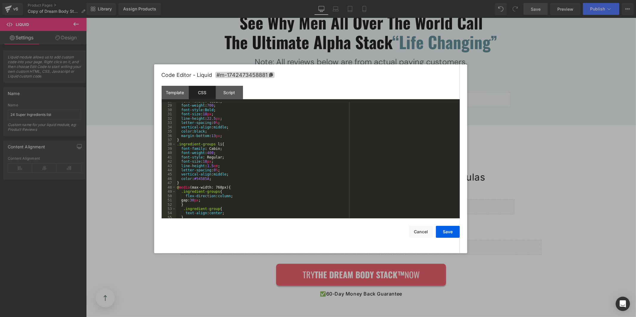
click at [260, 179] on div "font-family : Cabin; font-weight : 700 ; font-style : Bold ; font-size : 18 px …" at bounding box center [316, 161] width 281 height 125
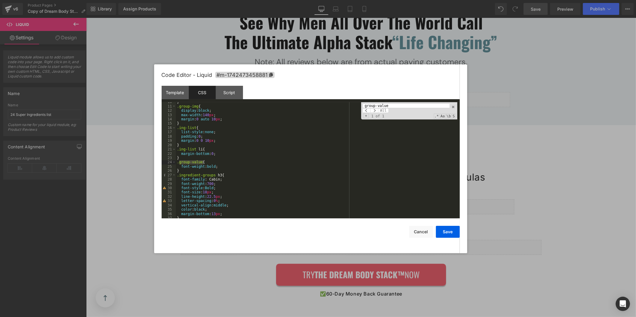
scroll to position [41, 0]
type input "group-value"
click at [223, 168] on div "} .group-img { display : block ; max-width : 140 px ; margin : 0 auto 10 px ; }…" at bounding box center [316, 162] width 281 height 125
paste textarea
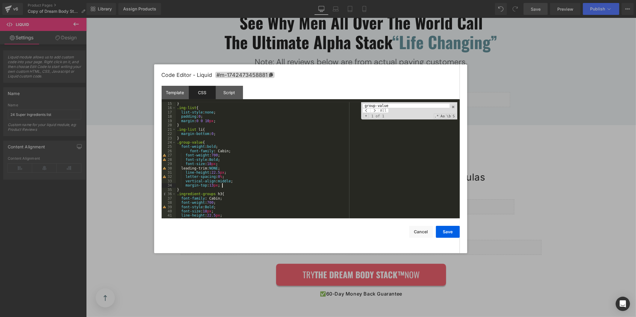
scroll to position [60, 0]
drag, startPoint x: 231, startPoint y: 169, endPoint x: 152, endPoint y: 169, distance: 79.3
click at [152, 169] on body "Row You are previewing how the will restyle your page. You can not edit Element…" at bounding box center [318, 158] width 636 height 317
click at [445, 232] on button "Save" at bounding box center [448, 232] width 24 height 12
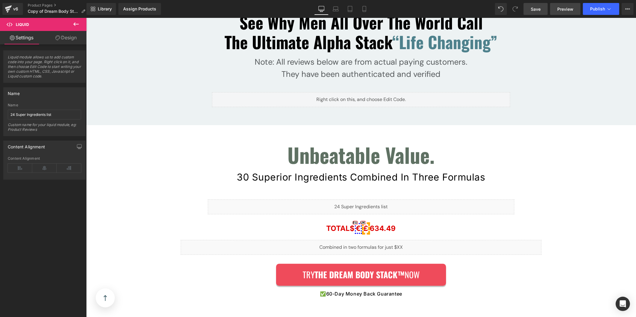
click at [562, 15] on link "Preview" at bounding box center [565, 9] width 30 height 12
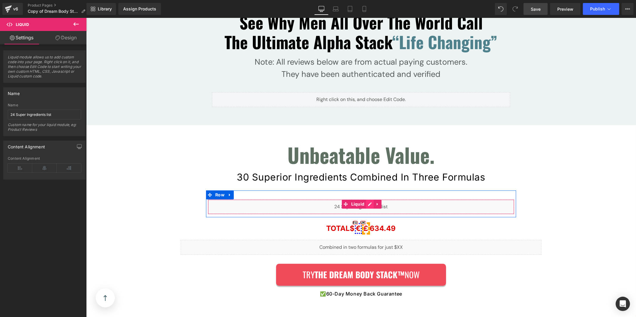
click at [367, 199] on div "Liquid" at bounding box center [360, 206] width 306 height 15
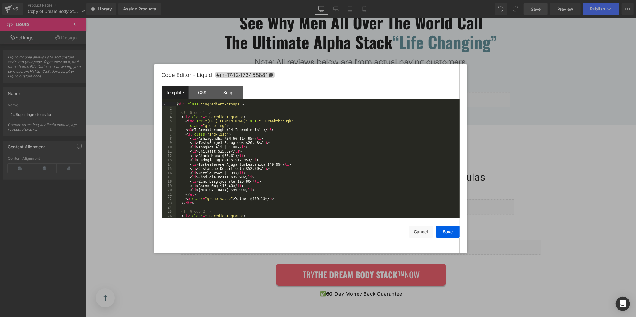
scroll to position [155, 0]
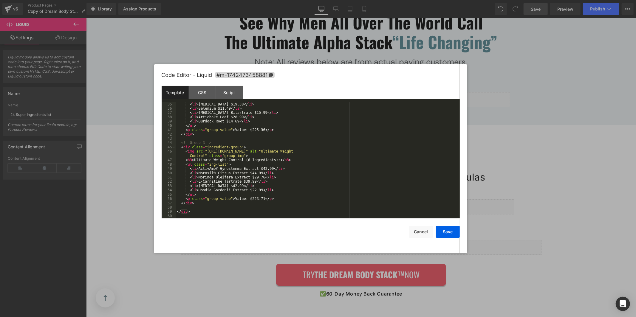
click at [201, 93] on div "CSS" at bounding box center [202, 92] width 27 height 13
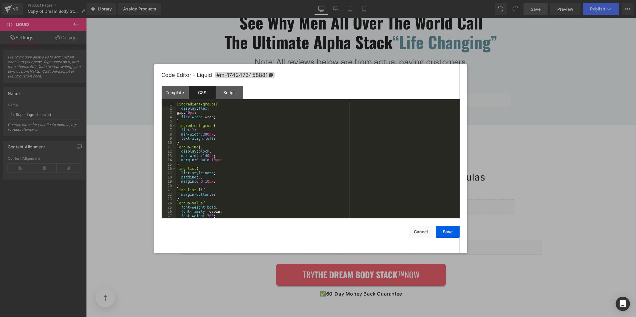
scroll to position [163, 0]
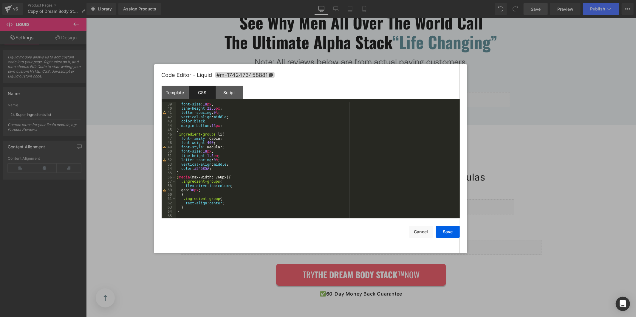
click at [241, 195] on div "font-size : 18 px ; line-height : 22.5 px ; letter-spacing : 0 % ; vertical-ali…" at bounding box center [316, 164] width 281 height 125
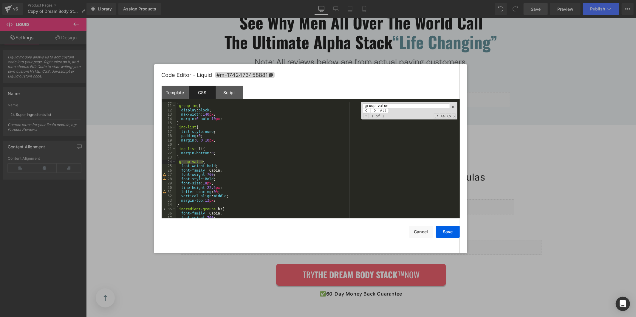
scroll to position [50, 0]
type input "group-value"
click at [241, 190] on div "display : block ; max-width : 140 px ; margin : 0 auto 10 px ; } .ing-list { li…" at bounding box center [316, 162] width 281 height 125
click at [233, 196] on div "display : block ; max-width : 140 px ; margin : 0 auto 10 px ; } .ing-list { li…" at bounding box center [316, 162] width 281 height 125
click at [229, 195] on div "display : block ; max-width : 140 px ; margin : 0 auto 10 px ; } .ing-list { li…" at bounding box center [316, 162] width 281 height 125
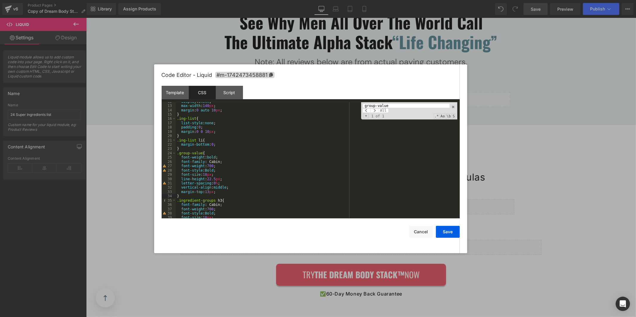
click at [225, 192] on div "display : block ; max-width : 140 px ; margin : 0 auto 10 px ; } .ing-list { li…" at bounding box center [316, 162] width 281 height 125
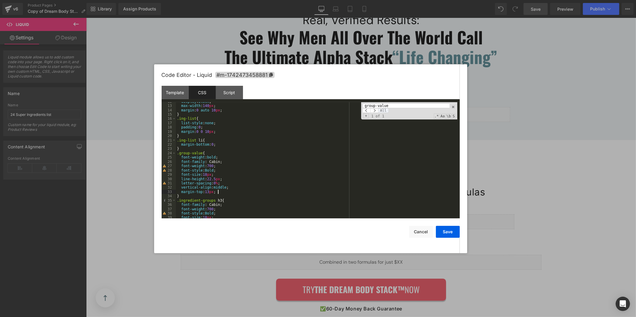
scroll to position [5014, 0]
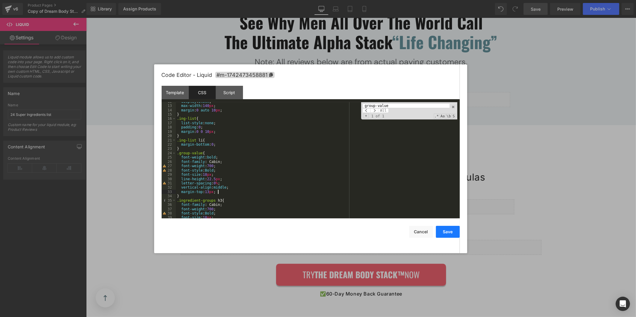
click at [443, 235] on button "Save" at bounding box center [448, 232] width 24 height 12
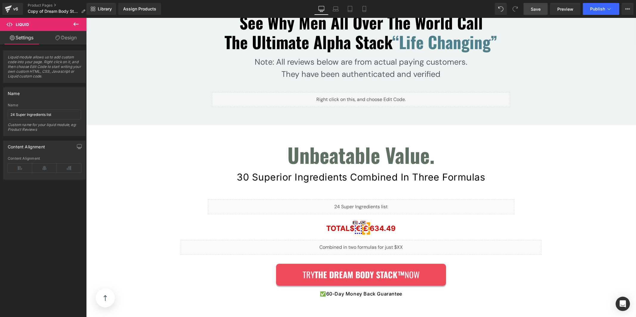
click at [540, 12] on link "Save" at bounding box center [535, 9] width 24 height 12
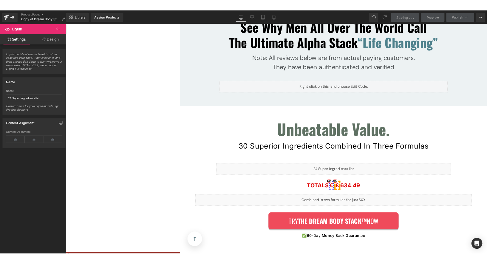
scroll to position [50, 0]
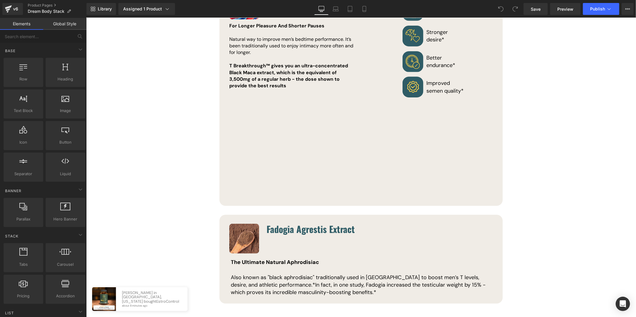
scroll to position [3967, 0]
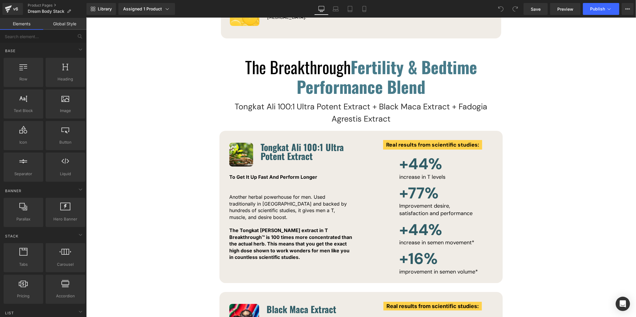
scroll to position [3906, 0]
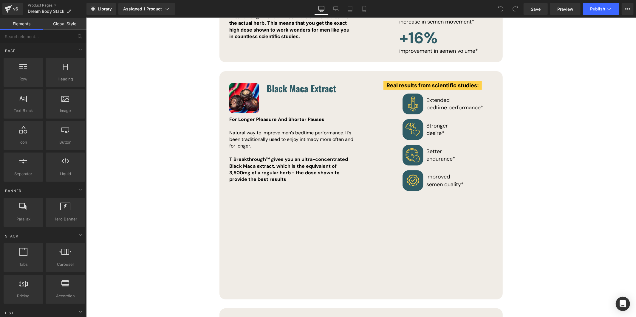
click at [355, 185] on div "Image Black Maca Extract Heading Icon List F For Longer Pleasure And Shorter Pa…" at bounding box center [291, 187] width 135 height 213
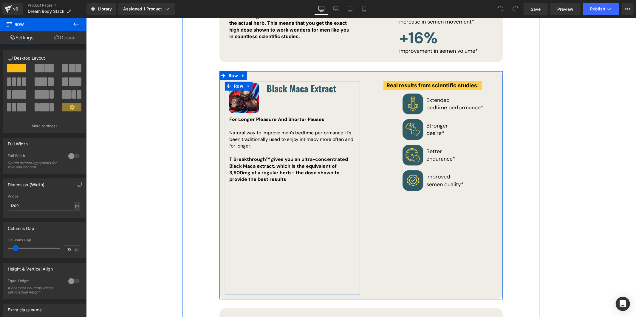
click at [346, 162] on div "Image Black Maca Extract Heading Icon List F For Longer Pleasure And Shorter Pa…" at bounding box center [291, 187] width 135 height 213
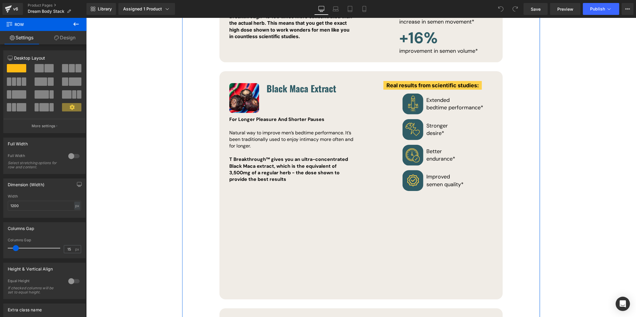
click at [358, 71] on div "Image Black Maca Extract Heading Icon List F For Longer Pleasure And Shorter Pa…" at bounding box center [360, 185] width 283 height 228
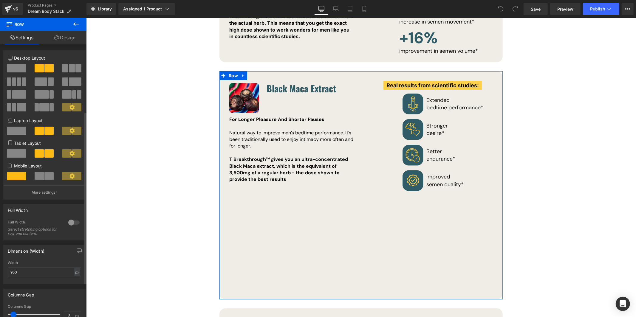
scroll to position [134, 0]
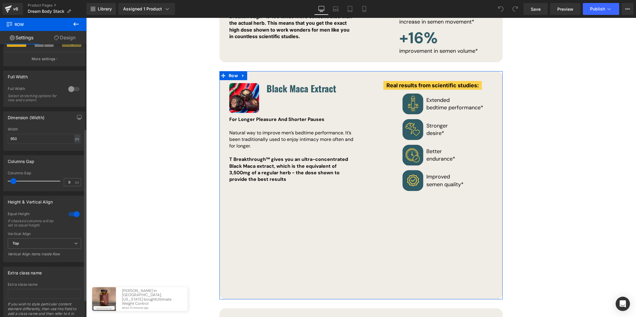
click at [71, 217] on div at bounding box center [74, 215] width 14 height 10
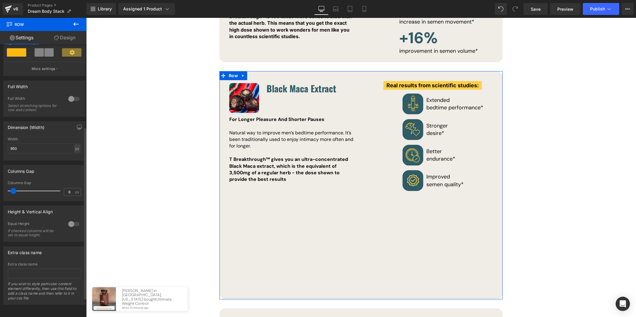
click at [72, 220] on div at bounding box center [74, 224] width 14 height 10
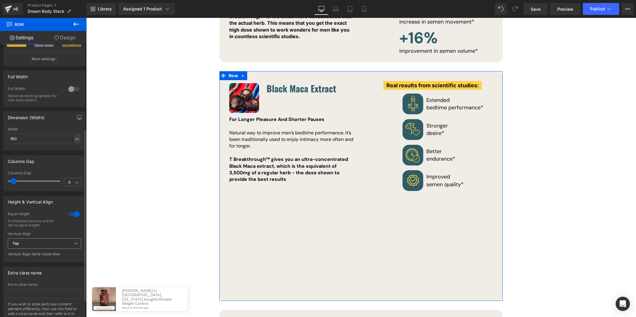
click at [61, 249] on span "Top" at bounding box center [44, 243] width 73 height 10
click at [56, 259] on li "Top" at bounding box center [43, 254] width 71 height 9
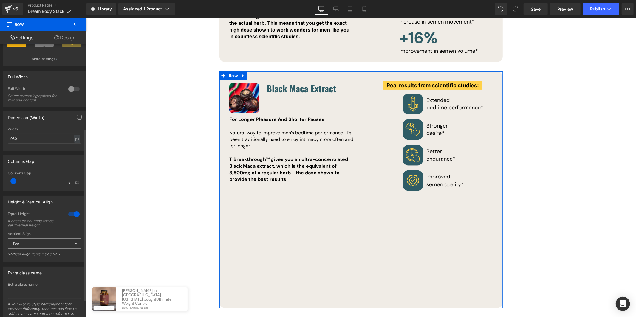
click at [60, 246] on span "Top" at bounding box center [44, 243] width 73 height 10
click at [59, 263] on li "Middle" at bounding box center [43, 263] width 71 height 9
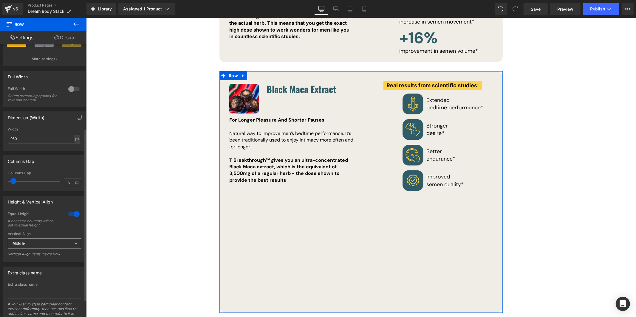
click at [62, 247] on span "Middle" at bounding box center [44, 243] width 73 height 10
click at [53, 256] on li "Top" at bounding box center [43, 254] width 71 height 9
click at [71, 219] on div at bounding box center [74, 215] width 14 height 10
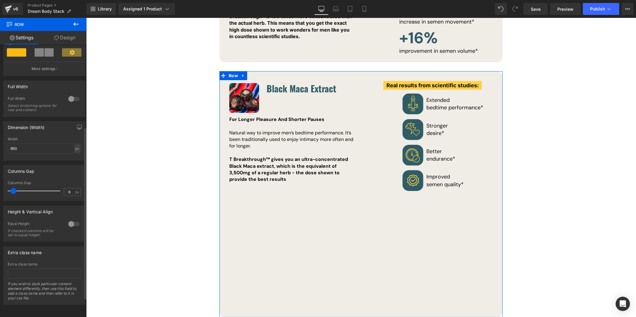
scroll to position [131, 0]
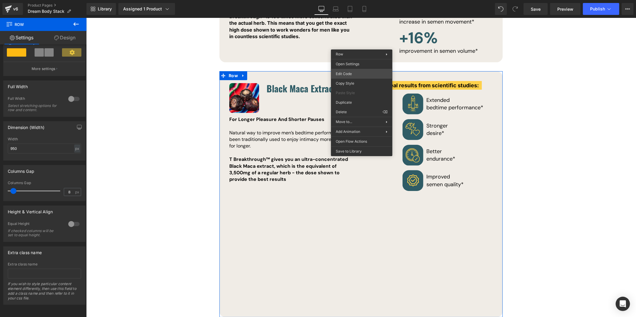
click at [354, 0] on div "You are previewing how the will restyle your page. You can not edit Elements in…" at bounding box center [318, 0] width 636 height 0
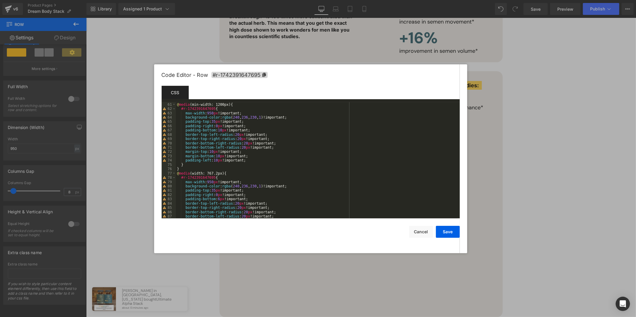
scroll to position [288, 0]
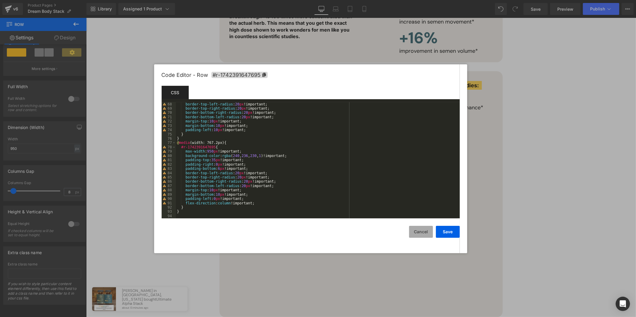
click at [424, 231] on button "Cancel" at bounding box center [421, 232] width 24 height 12
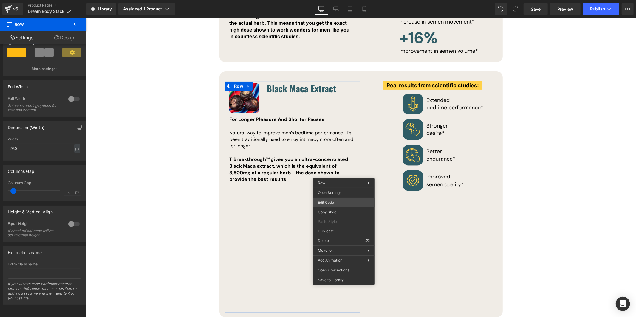
click at [337, 0] on div "You are previewing how the will restyle your page. You can not edit Elements in…" at bounding box center [318, 0] width 636 height 0
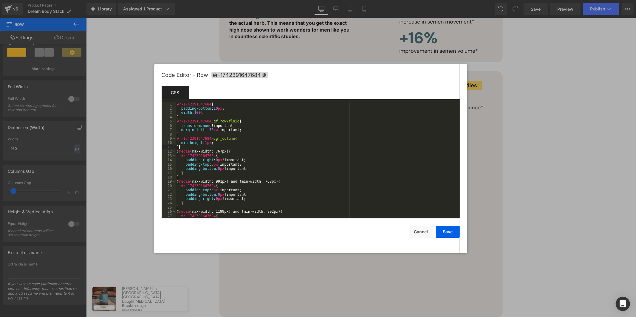
click at [234, 149] on div "#r-1742391647684 { padding-bottom : 10 px ; width : 100 % ; } #r-1742391647684 …" at bounding box center [316, 164] width 281 height 125
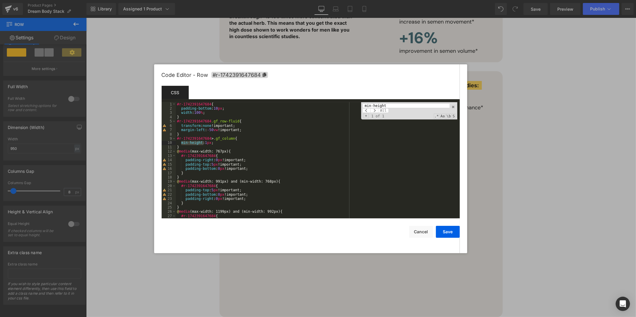
scroll to position [86, 0]
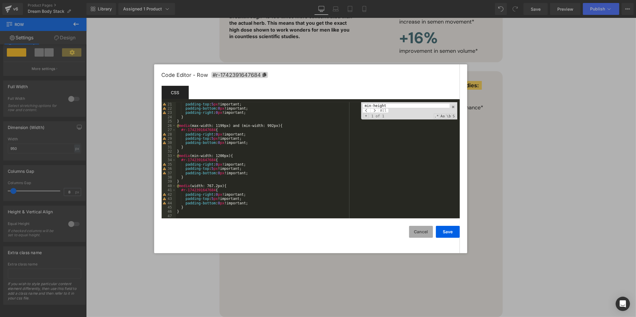
type input "min-height"
click at [425, 238] on button "Cancel" at bounding box center [421, 232] width 24 height 12
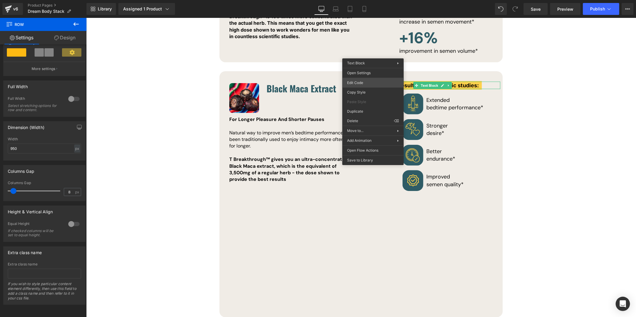
click at [358, 0] on div "You are previewing how the will restyle your page. You can not edit Elements in…" at bounding box center [318, 0] width 636 height 0
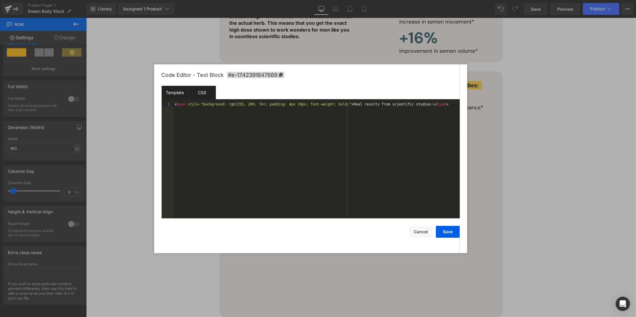
click at [198, 97] on div "CSS" at bounding box center [202, 92] width 27 height 13
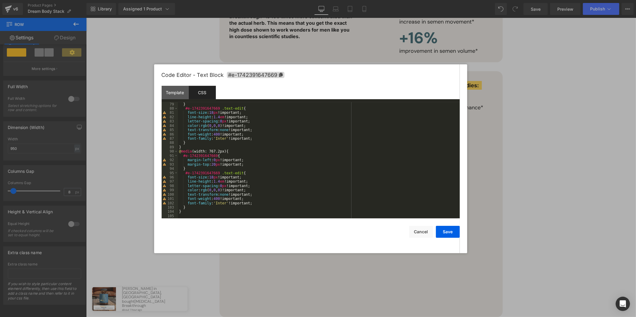
scroll to position [336, 0]
click at [421, 232] on button "Cancel" at bounding box center [421, 232] width 24 height 12
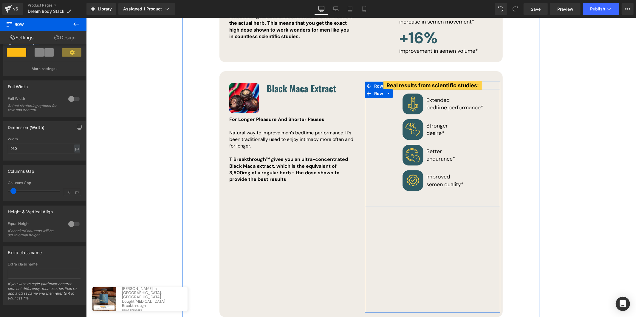
click at [404, 170] on div "Image Extended bedtime performance * Text Block Icon List Image Stronger desire…" at bounding box center [431, 148] width 135 height 118
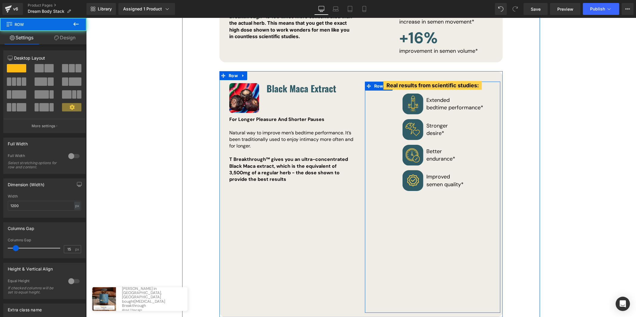
click at [407, 183] on div "Real results from scientific studies: Text Block Image Extended bedtime perform…" at bounding box center [431, 196] width 135 height 231
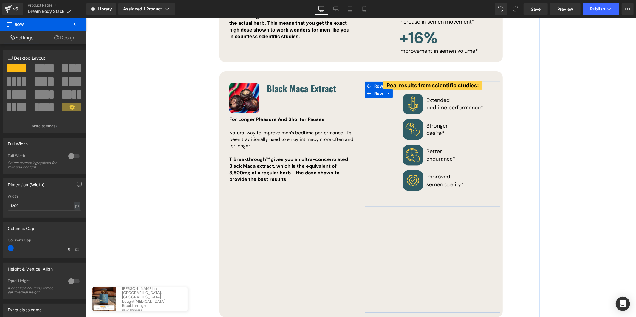
click at [401, 167] on div "Image Extended bedtime performance * Text Block Icon List Image Stronger desire…" at bounding box center [431, 148] width 135 height 118
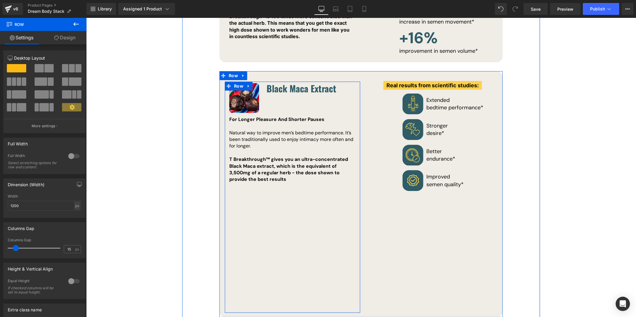
click at [291, 172] on div "Image Black Maca Extract Heading Icon List F For Longer Pleasure And Shorter Pa…" at bounding box center [291, 196] width 135 height 231
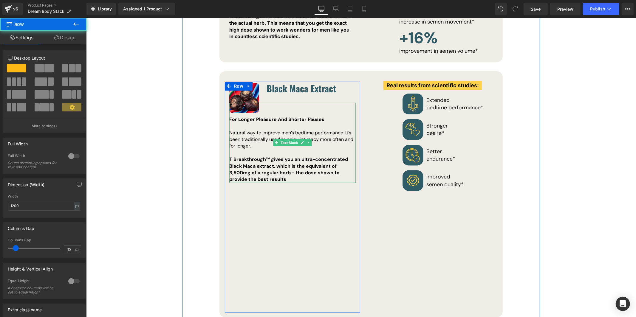
click at [291, 156] on p "T Breakthrough™ gives you an ultra-concentrated Black Maca extract, which is th…" at bounding box center [292, 169] width 126 height 27
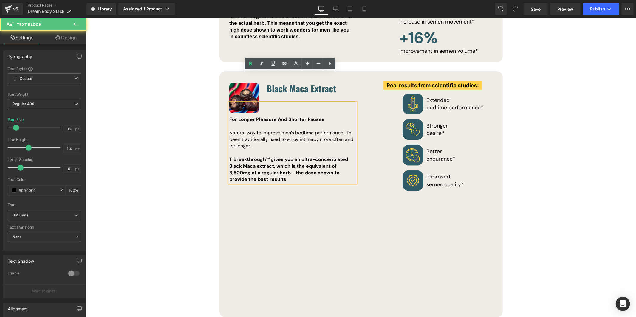
click at [294, 166] on div "Image Black Maca Extract Heading Icon List F For Longer Pleasure And Shorter Pa…" at bounding box center [291, 196] width 135 height 231
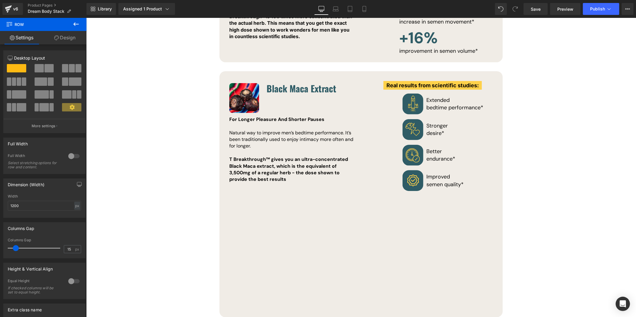
click at [267, 159] on div "Image Black Maca Extract Heading Icon List F For Longer Pleasure And Shorter Pa…" at bounding box center [291, 196] width 135 height 231
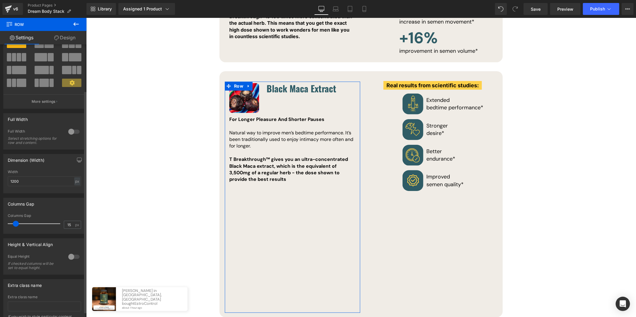
scroll to position [63, 0]
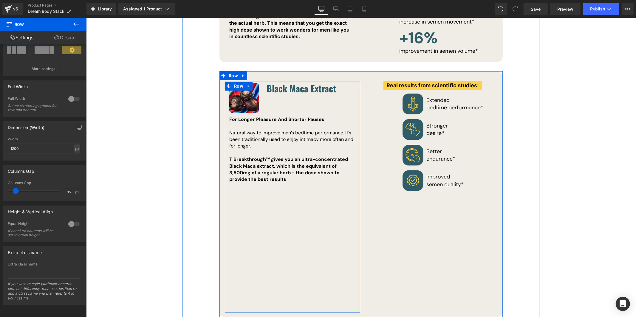
click at [355, 83] on div "Image Black Maca Extract Heading Icon List F For Longer Pleasure And Shorter Pa…" at bounding box center [291, 133] width 135 height 100
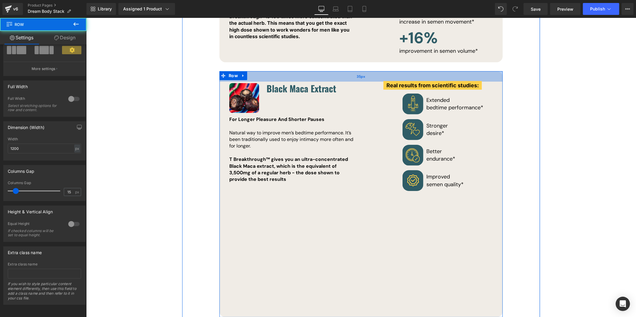
click at [357, 74] on span "35px" at bounding box center [360, 76] width 9 height 5
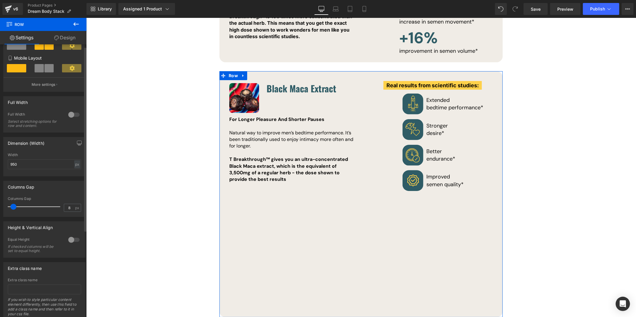
scroll to position [131, 0]
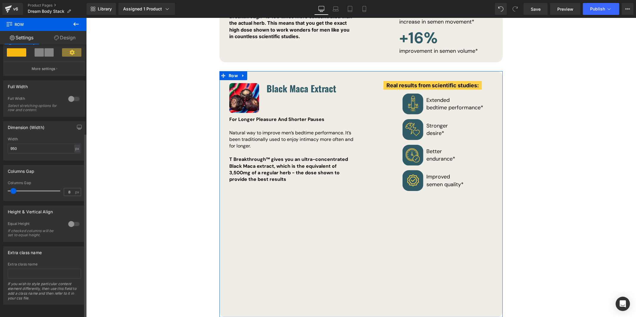
drag, startPoint x: 69, startPoint y: 218, endPoint x: 72, endPoint y: 220, distance: 3.9
click at [69, 219] on div at bounding box center [74, 224] width 14 height 10
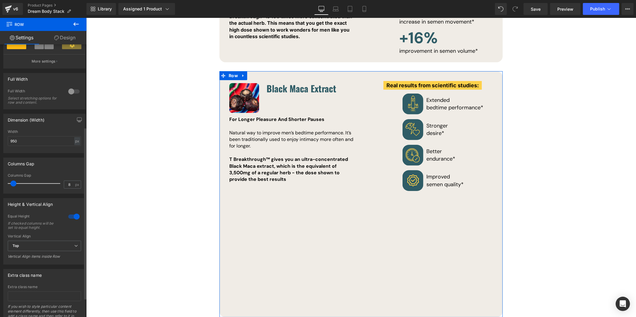
click at [72, 220] on div at bounding box center [74, 217] width 14 height 10
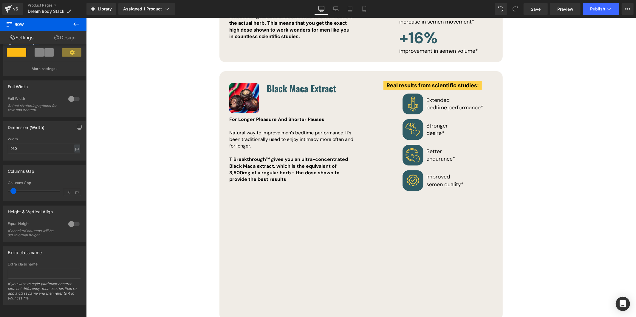
click at [301, 204] on div "Image Black Maca Extract Heading Icon List F For Longer Pleasure And Shorter Pa…" at bounding box center [291, 198] width 135 height 234
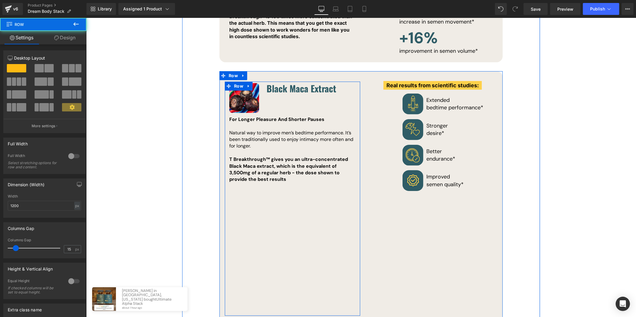
click at [282, 161] on div "Image Black Maca Extract Heading Icon List F For Longer Pleasure And Shorter Pa…" at bounding box center [291, 198] width 135 height 234
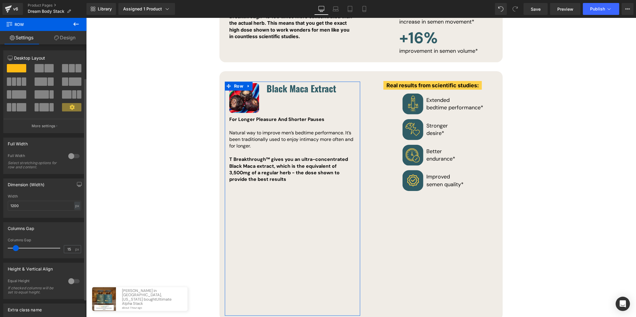
scroll to position [63, 0]
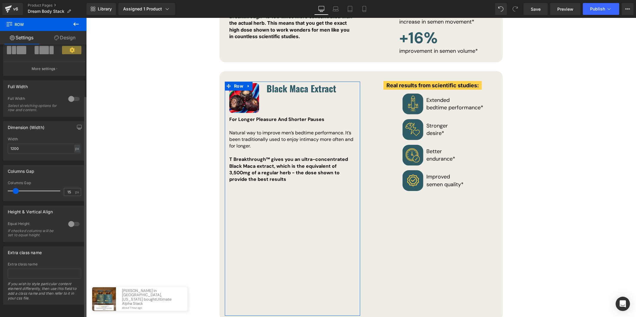
click at [69, 219] on div at bounding box center [74, 224] width 14 height 10
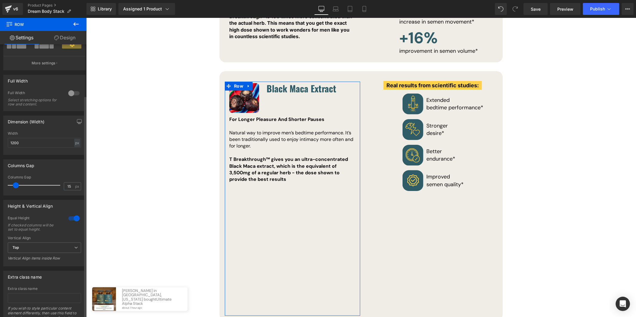
click at [71, 220] on div at bounding box center [74, 219] width 14 height 10
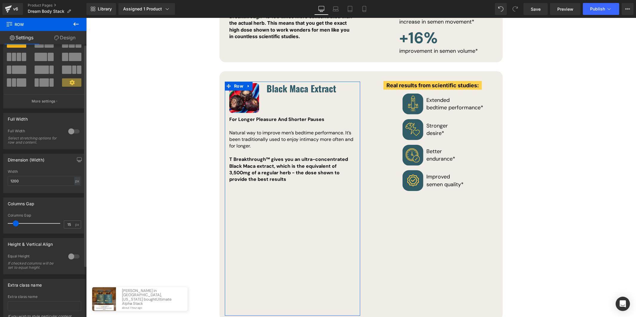
scroll to position [0, 0]
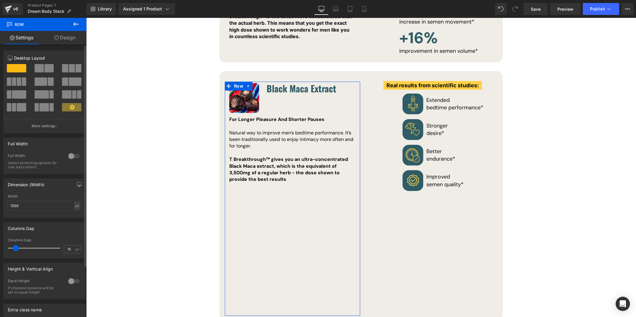
click at [40, 68] on span at bounding box center [39, 68] width 9 height 8
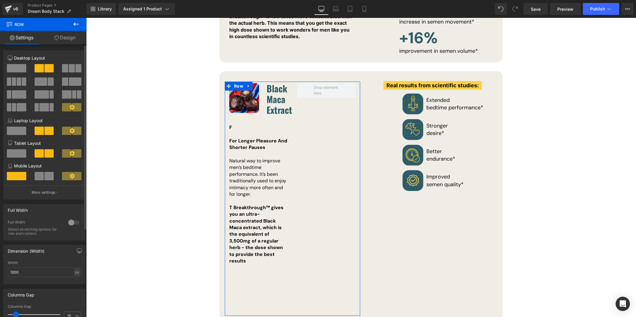
click at [15, 70] on span at bounding box center [16, 68] width 19 height 8
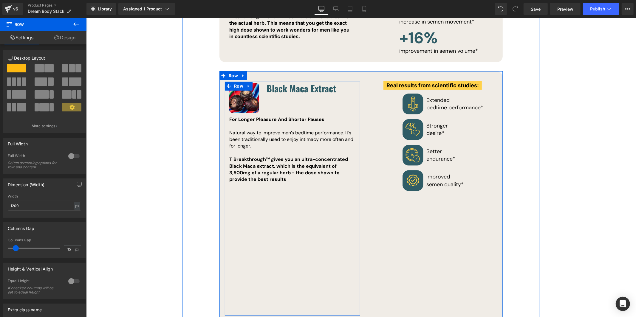
click at [295, 179] on div "Image Black Maca Extract Heading Icon List F For Longer Pleasure And Shorter Pa…" at bounding box center [291, 198] width 135 height 234
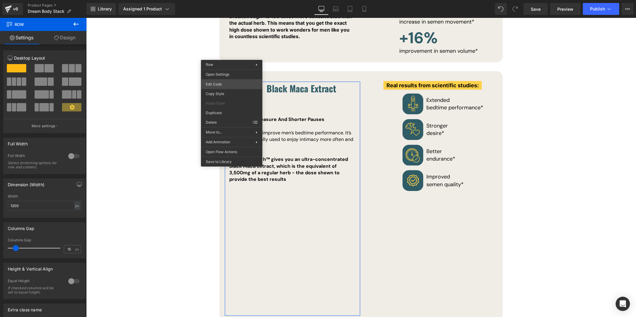
click at [232, 0] on div "You are previewing how the will restyle your page. You can not edit Elements in…" at bounding box center [318, 0] width 636 height 0
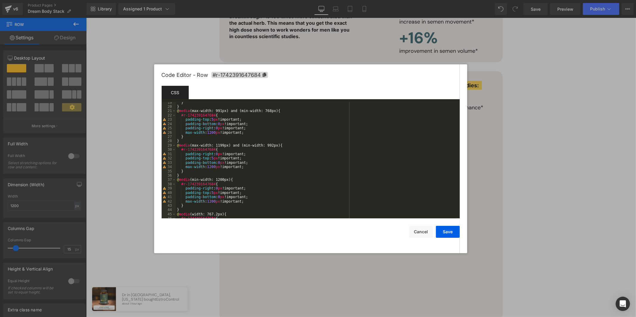
scroll to position [116, 0]
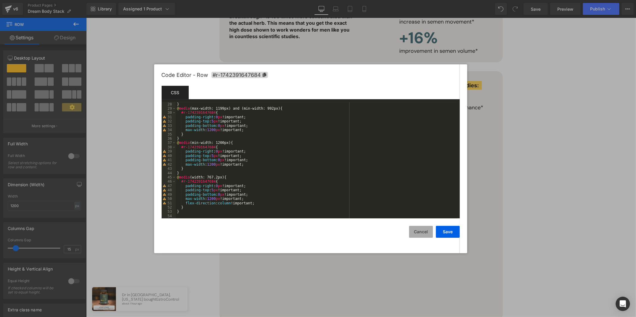
click at [415, 232] on button "Cancel" at bounding box center [421, 232] width 24 height 12
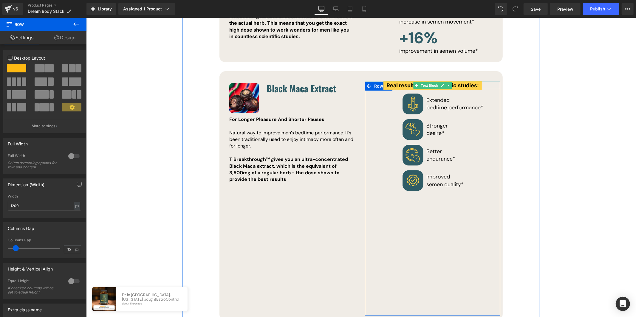
click at [375, 81] on div "Real results from scientific studies:" at bounding box center [431, 84] width 135 height 7
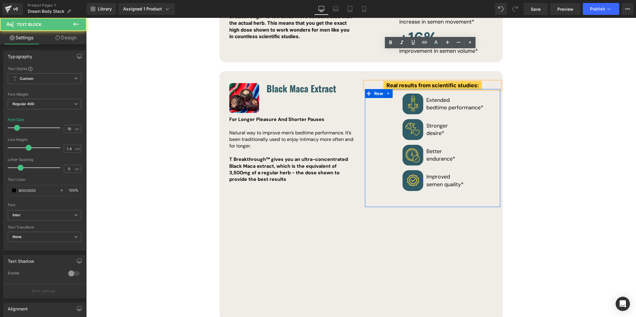
click at [375, 89] on span "Row" at bounding box center [378, 93] width 12 height 9
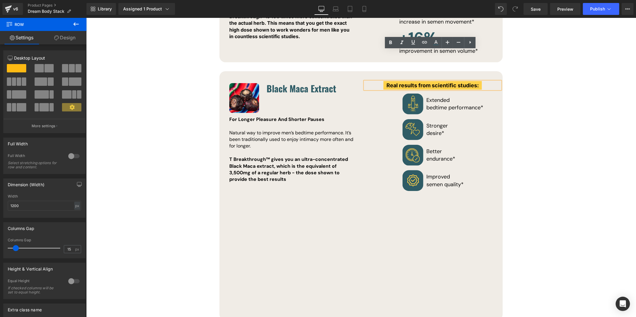
click at [369, 71] on div "Image Black Maca Extract Heading Icon List F For Longer Pleasure And Shorter Pa…" at bounding box center [360, 195] width 283 height 249
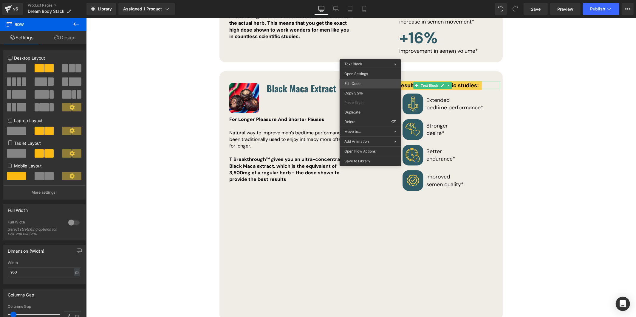
click at [372, 0] on div "Row You are previewing how the will restyle your page. You can not edit Element…" at bounding box center [318, 0] width 636 height 0
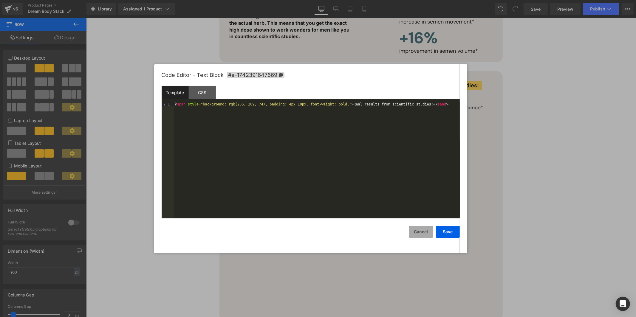
click at [424, 230] on button "Cancel" at bounding box center [421, 232] width 24 height 12
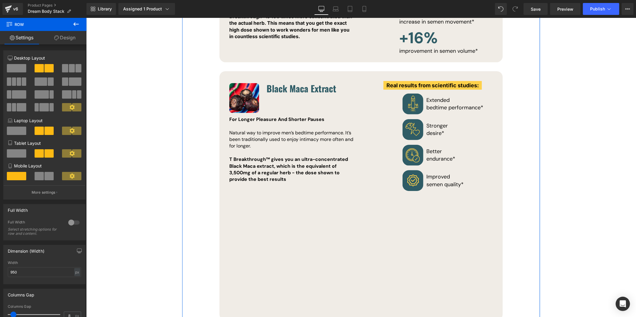
click at [397, 200] on div "Real results from scientific studies: Text Block Image Extended bedtime perform…" at bounding box center [431, 198] width 135 height 234
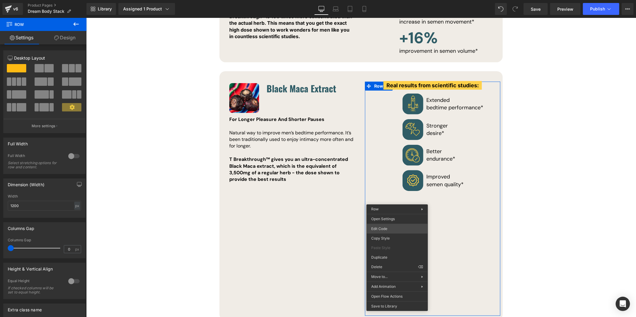
click at [398, 0] on div "Row You are previewing how the will restyle your page. You can not edit Element…" at bounding box center [318, 0] width 636 height 0
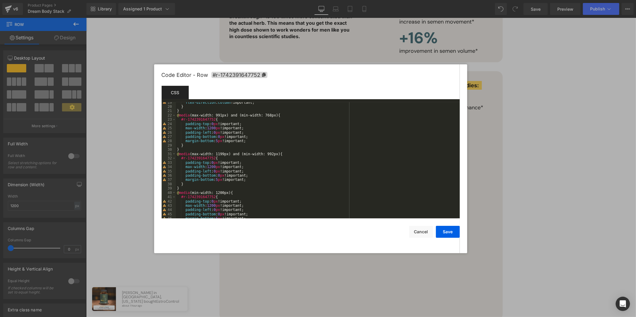
scroll to position [138, 0]
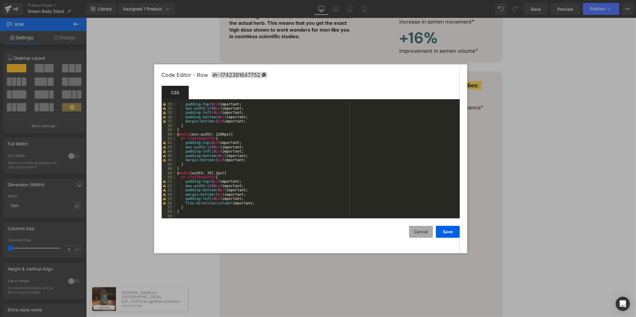
click at [425, 232] on button "Cancel" at bounding box center [421, 232] width 24 height 12
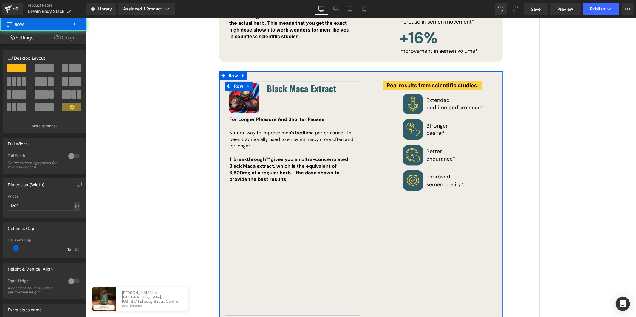
click at [311, 160] on div "Image Black Maca Extract Heading Icon List F For Longer Pleasure And Shorter Pa…" at bounding box center [291, 198] width 135 height 234
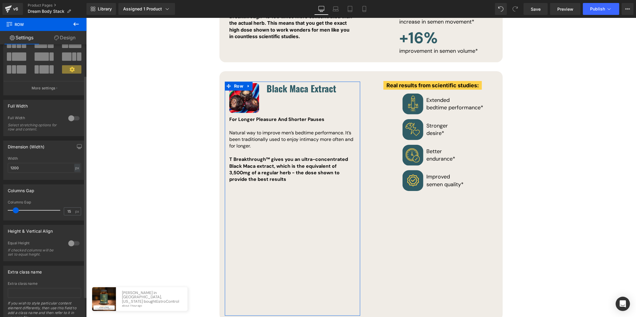
scroll to position [63, 0]
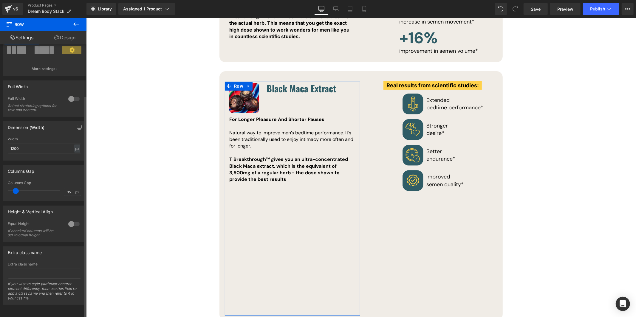
click at [74, 219] on div at bounding box center [74, 224] width 14 height 10
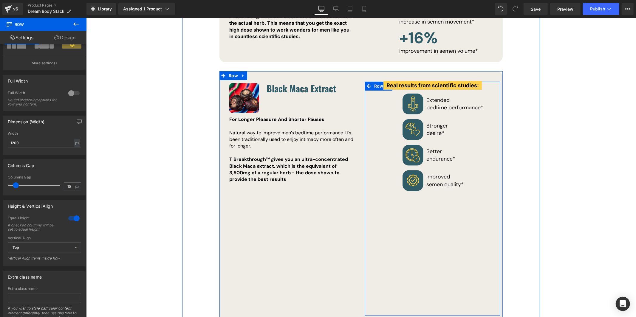
click at [380, 198] on div "Real results from scientific studies: Text Block Image Extended bedtime perform…" at bounding box center [431, 198] width 135 height 234
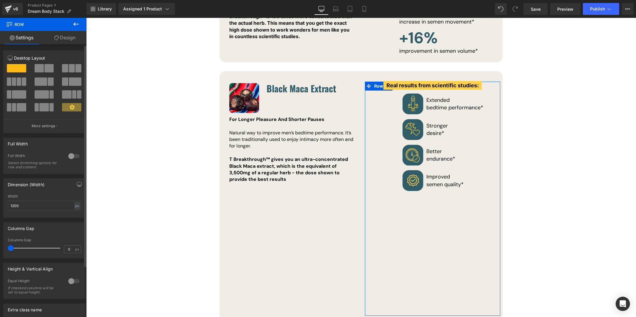
click at [72, 285] on div at bounding box center [74, 282] width 14 height 10
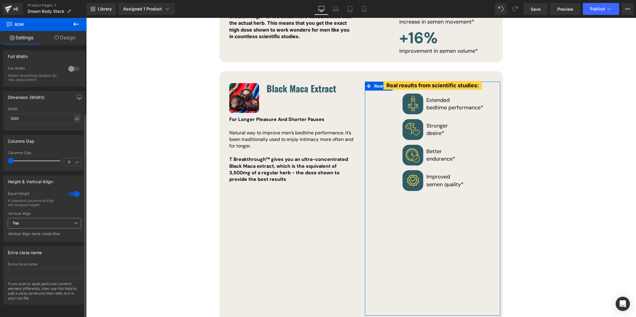
click at [54, 218] on span "Top" at bounding box center [44, 223] width 73 height 10
click at [55, 238] on li "Middle" at bounding box center [43, 242] width 71 height 9
click at [55, 223] on span "Middle" at bounding box center [44, 223] width 73 height 10
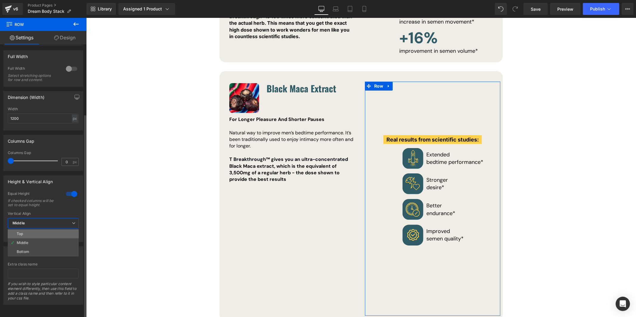
click at [55, 232] on li "Top" at bounding box center [43, 233] width 71 height 9
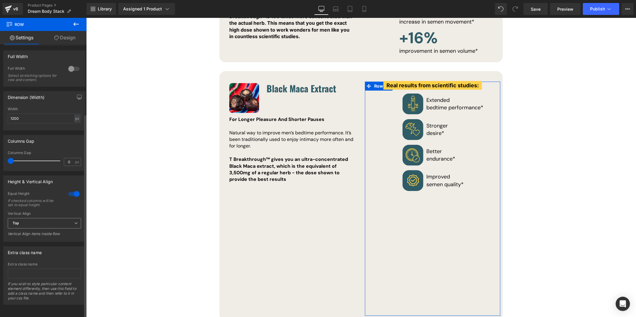
click at [52, 224] on div "Top Top Middle Bottom" at bounding box center [44, 224] width 73 height 13
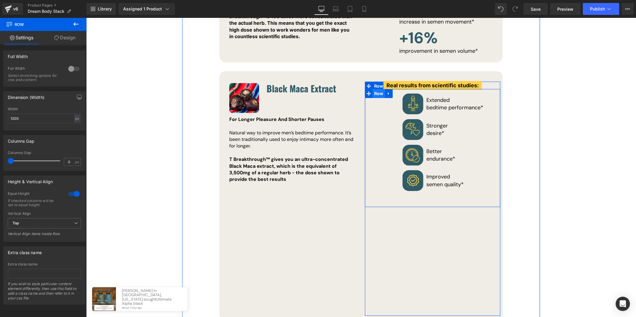
click at [376, 89] on span "Row" at bounding box center [378, 93] width 12 height 9
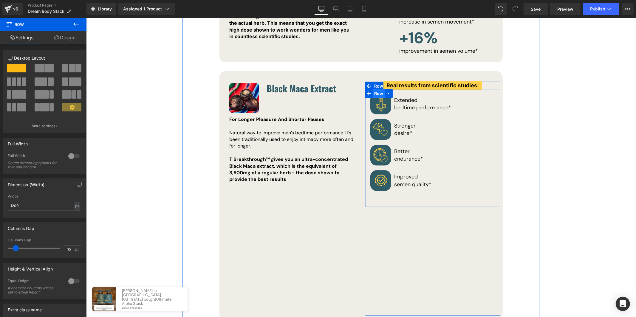
drag, startPoint x: 391, startPoint y: 94, endPoint x: 378, endPoint y: 66, distance: 31.7
click at [358, 98] on div "Image Black Maca Extract Heading Icon List F For Longer Pleasure And Shorter Pa…" at bounding box center [360, 195] width 283 height 249
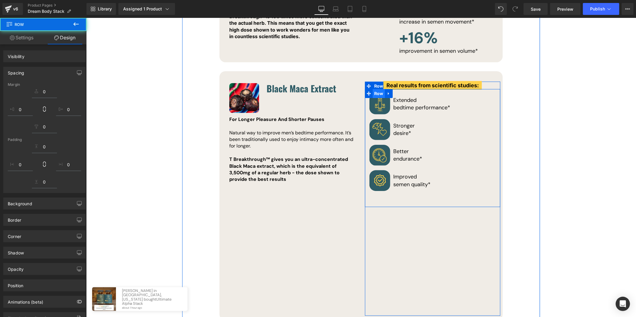
click at [377, 89] on span "Row" at bounding box center [378, 93] width 12 height 9
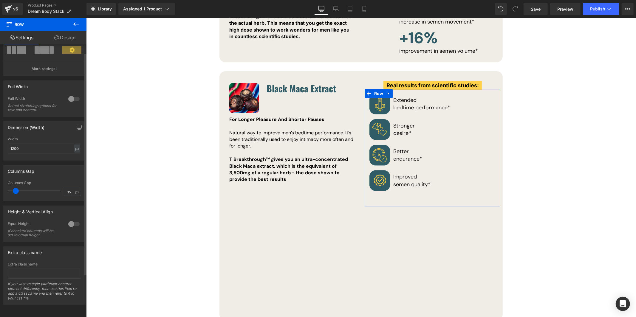
scroll to position [0, 0]
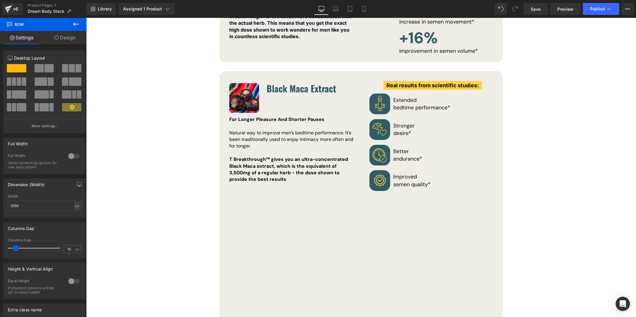
click at [78, 24] on icon at bounding box center [75, 24] width 5 height 4
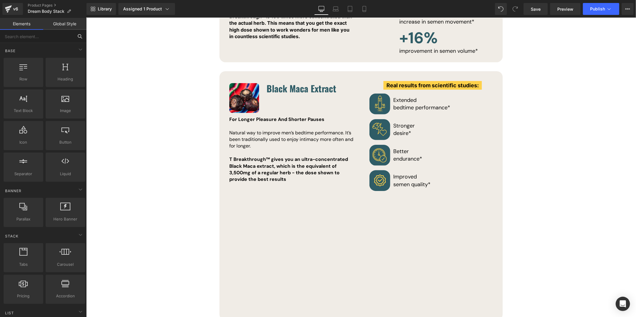
click at [40, 40] on input "text" at bounding box center [36, 36] width 73 height 13
type input "row"
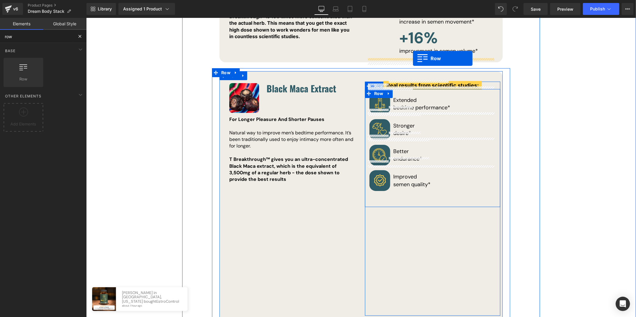
drag, startPoint x: 107, startPoint y: 94, endPoint x: 412, endPoint y: 58, distance: 307.3
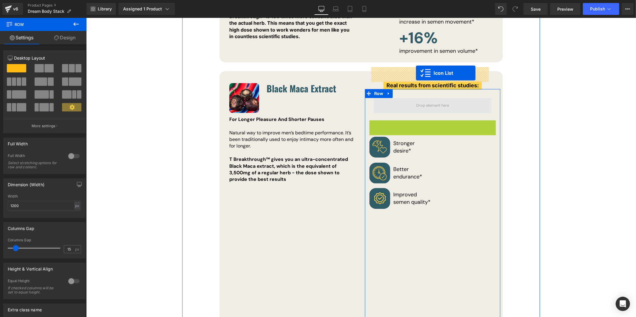
drag, startPoint x: 413, startPoint y: 94, endPoint x: 415, endPoint y: 73, distance: 21.0
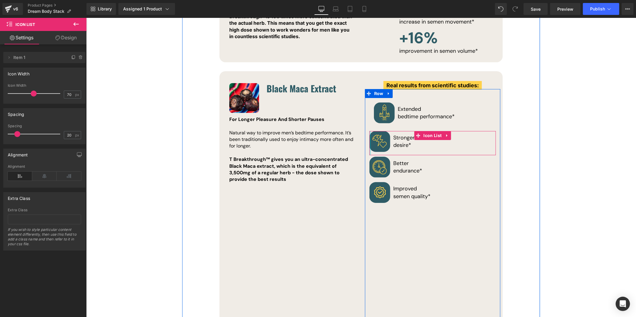
click at [377, 95] on div "Image Extended bedtime performance * Text Block Icon List Row Image Stronger de…" at bounding box center [431, 149] width 135 height 120
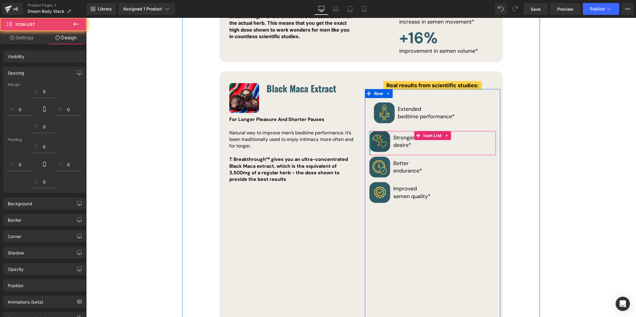
drag, startPoint x: 364, startPoint y: 113, endPoint x: 373, endPoint y: 112, distance: 9.0
click at [364, 112] on div "Image Extended bedtime performance * Text Block Icon List Row Image Stronger de…" at bounding box center [431, 149] width 135 height 120
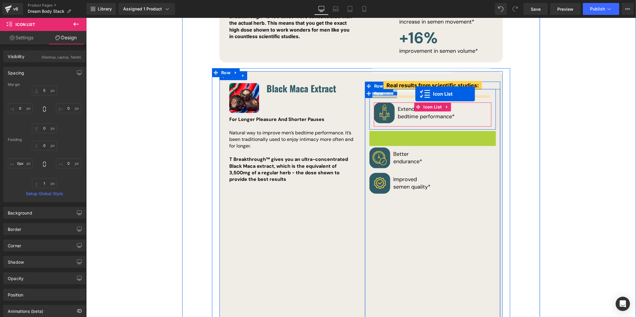
drag, startPoint x: 418, startPoint y: 93, endPoint x: 415, endPoint y: 94, distance: 3.1
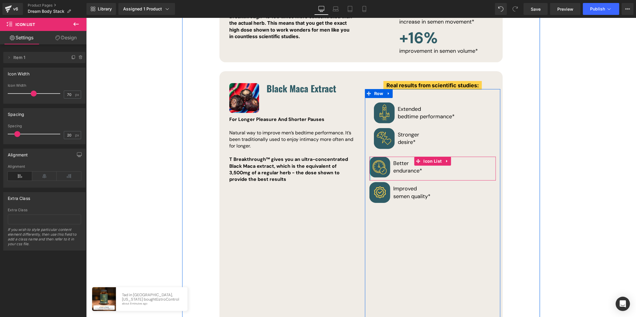
click at [369, 156] on div at bounding box center [369, 168] width 1 height 24
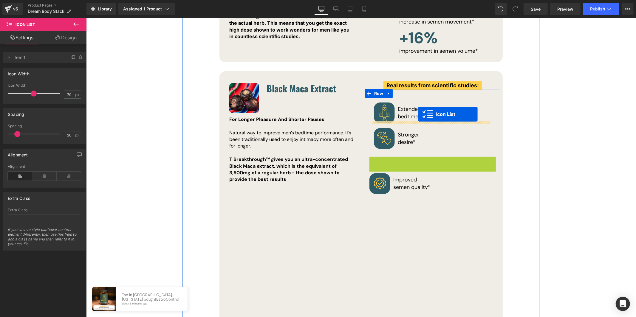
drag, startPoint x: 416, startPoint y: 129, endPoint x: 418, endPoint y: 114, distance: 15.6
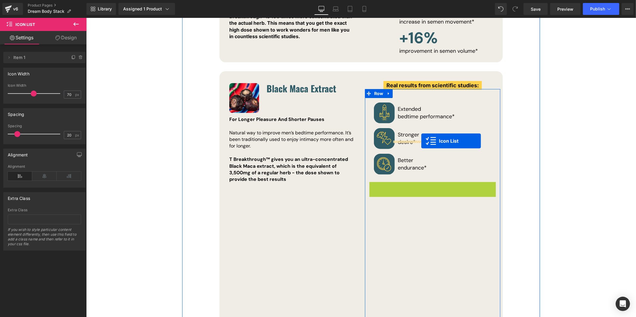
drag, startPoint x: 417, startPoint y: 154, endPoint x: 421, endPoint y: 141, distance: 14.2
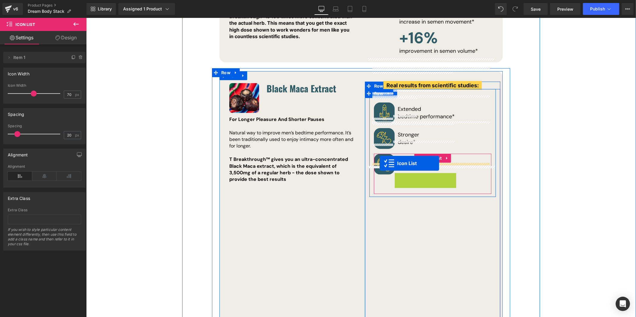
drag, startPoint x: 410, startPoint y: 155, endPoint x: 379, endPoint y: 163, distance: 32.2
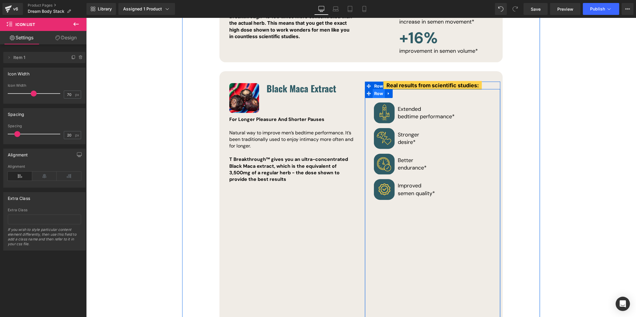
click at [378, 89] on span "Row" at bounding box center [378, 93] width 12 height 9
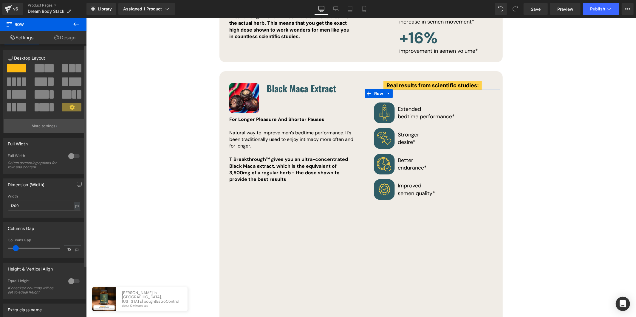
click at [44, 129] on p "More settings" at bounding box center [44, 125] width 24 height 5
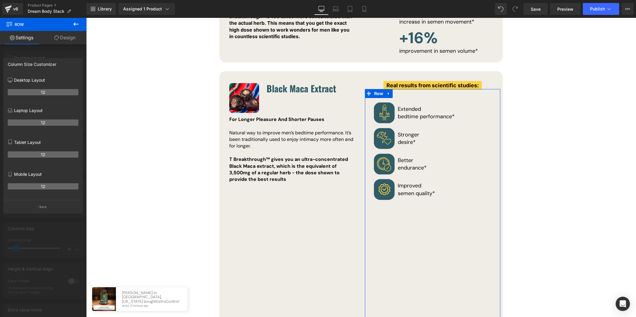
click at [61, 43] on link "Design" at bounding box center [64, 37] width 43 height 13
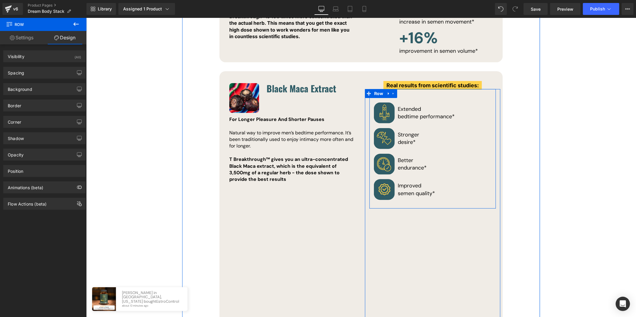
click at [428, 98] on div "Image Extended bedtime performance * Text Block Icon List Image Stronger desire…" at bounding box center [432, 152] width 126 height 108
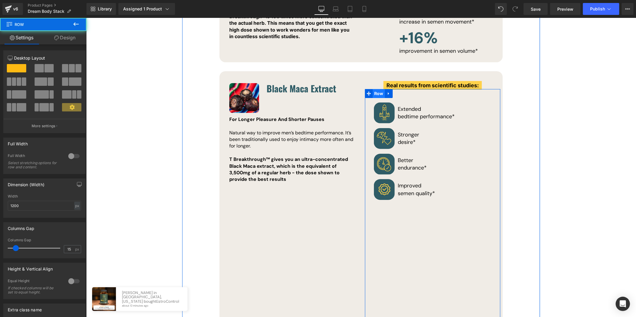
click at [374, 89] on span "Row" at bounding box center [378, 93] width 12 height 9
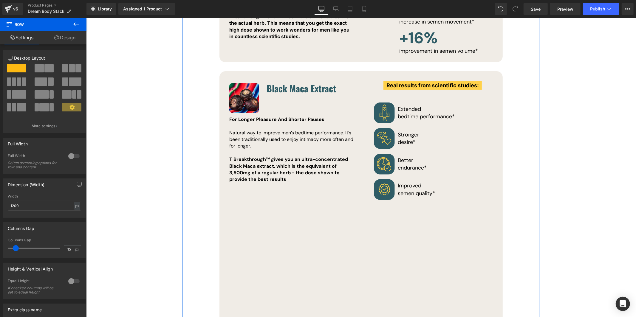
click at [406, 198] on div "Image Extended bedtime performance * Text Block Icon List Image Stronger desire…" at bounding box center [431, 206] width 135 height 234
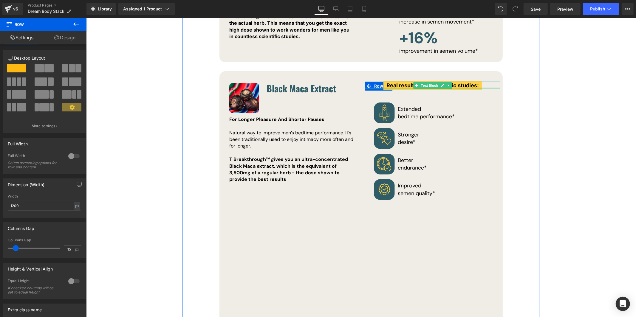
click at [373, 87] on div at bounding box center [431, 87] width 135 height 1
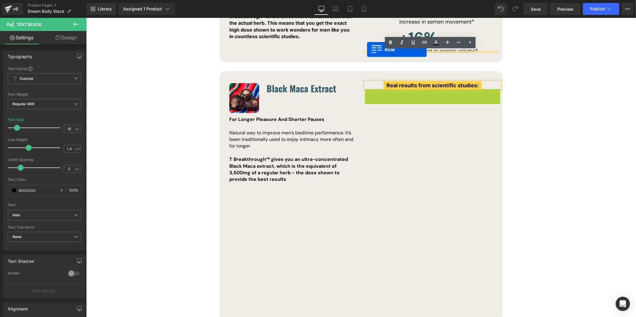
drag, startPoint x: 366, startPoint y: 64, endPoint x: 367, endPoint y: 49, distance: 15.2
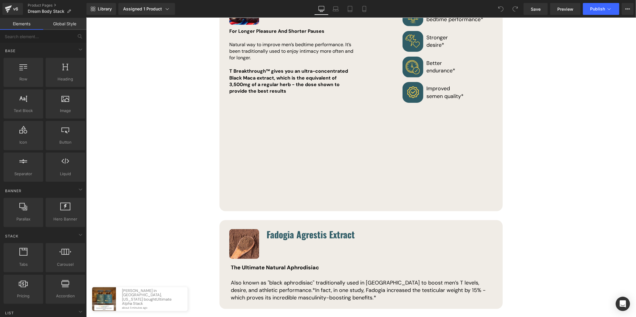
scroll to position [3977, 0]
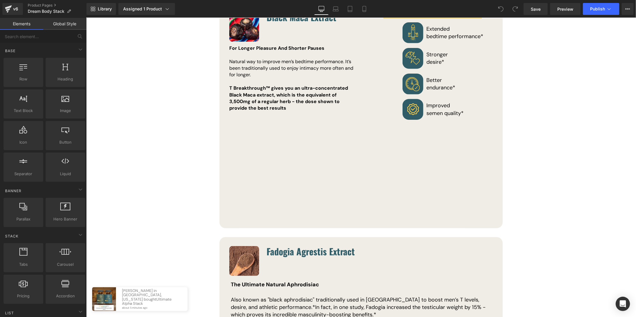
click at [341, 132] on div "Image Black Maca Extract Heading Icon List F For Longer Pleasure And Shorter Pa…" at bounding box center [291, 116] width 135 height 213
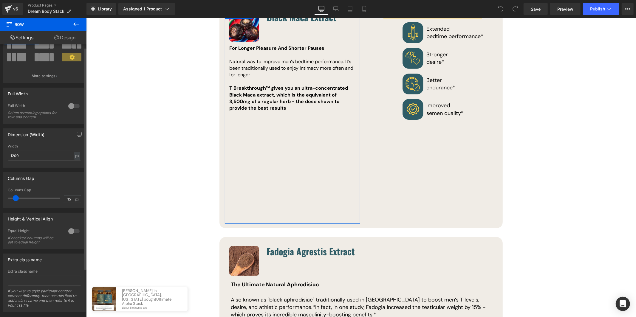
scroll to position [63, 0]
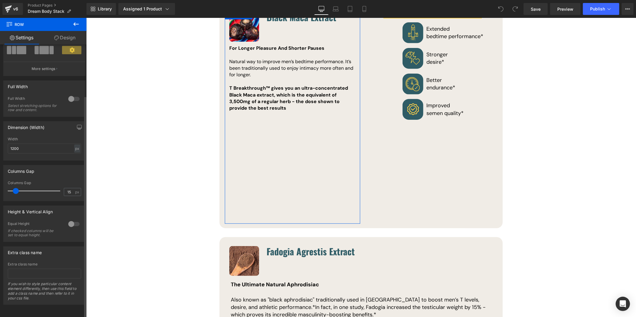
click at [74, 220] on div at bounding box center [74, 224] width 14 height 10
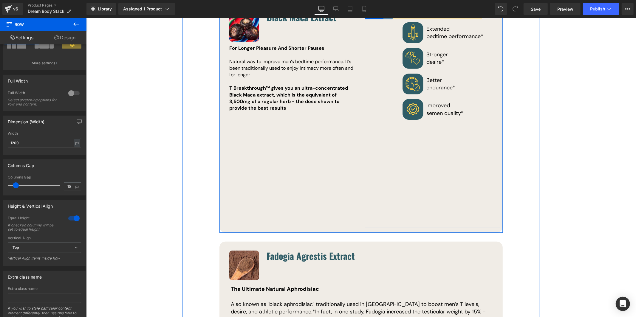
click at [411, 116] on div "Real results from scientific studies: Text Block Image Extended bedtime perform…" at bounding box center [431, 119] width 135 height 218
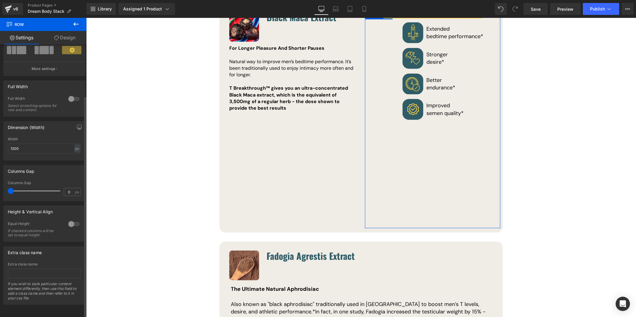
click at [70, 219] on div at bounding box center [74, 224] width 14 height 10
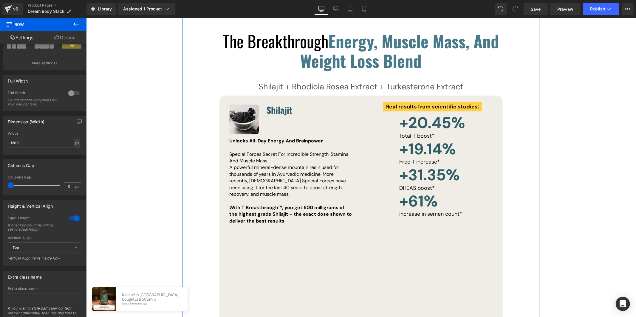
scroll to position [4230, 0]
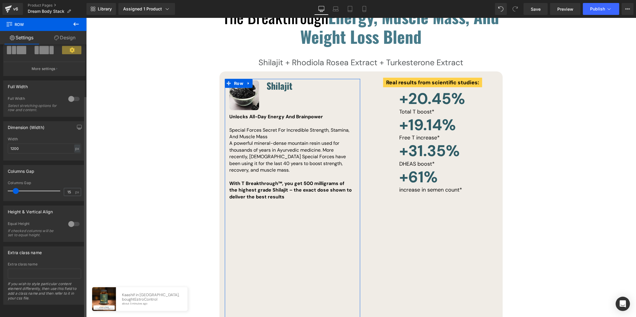
scroll to position [63, 0]
click at [74, 219] on div at bounding box center [74, 224] width 14 height 10
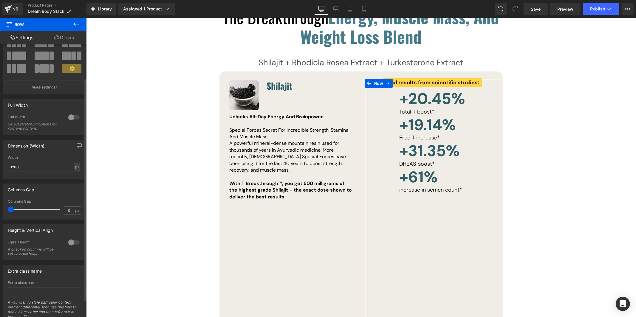
scroll to position [41, 0]
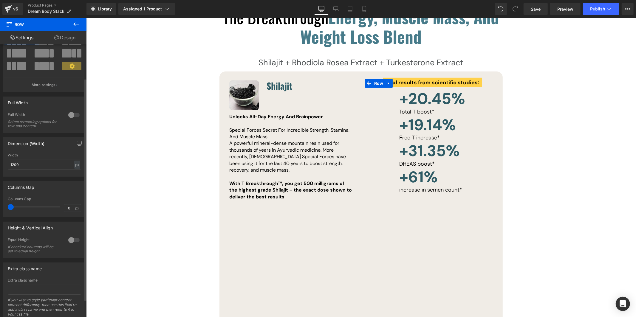
click at [70, 241] on div at bounding box center [74, 240] width 14 height 10
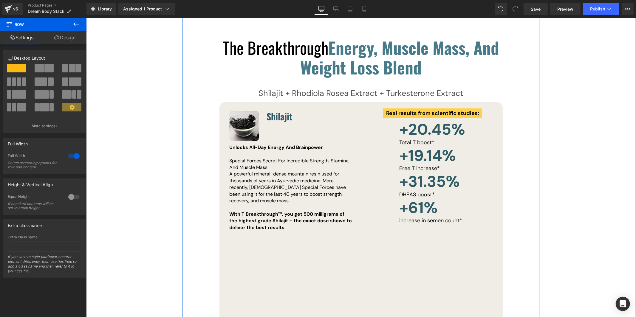
scroll to position [4198, 0]
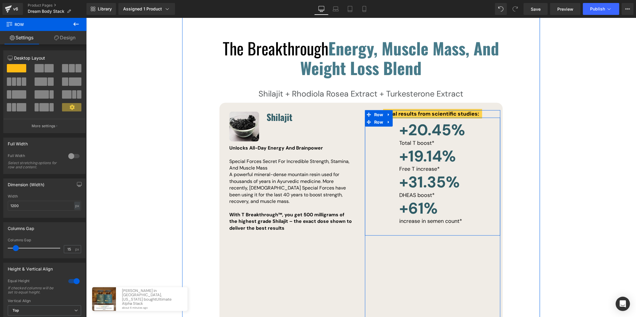
click at [406, 198] on div "+20.45% Heading Total T boost * Text Block +19.14% Heading Free T increase * Te…" at bounding box center [431, 176] width 135 height 118
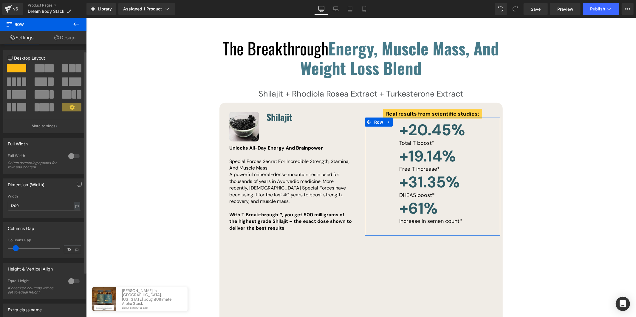
scroll to position [11, 0]
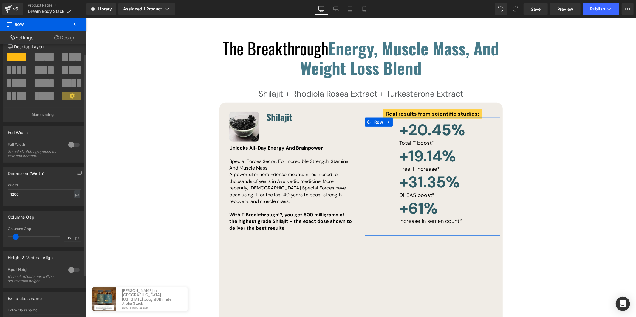
click at [77, 269] on div at bounding box center [74, 270] width 14 height 10
click at [75, 270] on div at bounding box center [74, 270] width 14 height 10
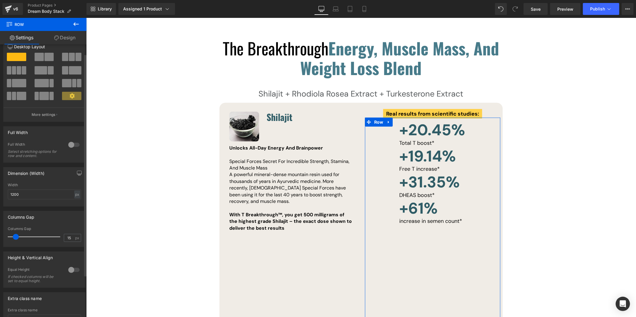
click at [75, 270] on div at bounding box center [74, 270] width 14 height 10
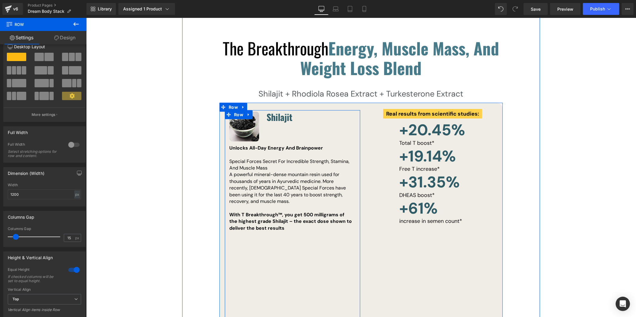
drag, startPoint x: 345, startPoint y: 200, endPoint x: 346, endPoint y: 176, distance: 24.5
click at [86, 18] on div at bounding box center [86, 18] width 0 height 0
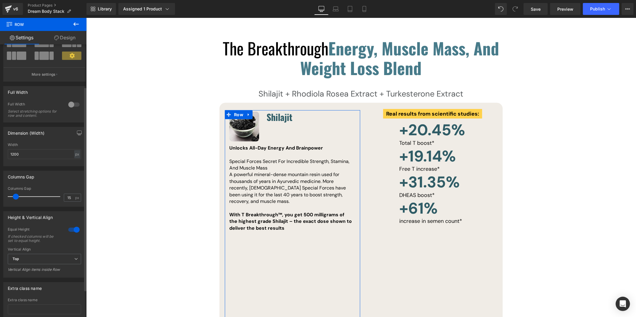
scroll to position [60, 0]
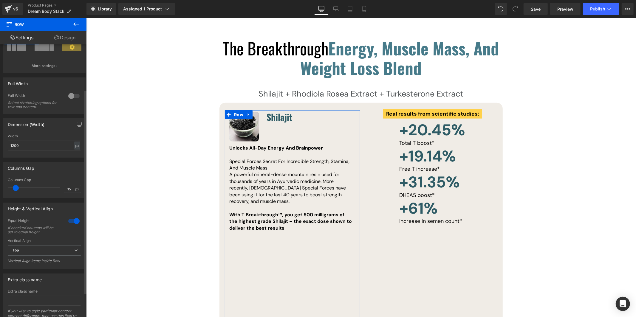
click at [71, 226] on div "Equal Height If checked columns will be set to equal height." at bounding box center [44, 228] width 73 height 20
click at [71, 226] on div at bounding box center [74, 221] width 14 height 10
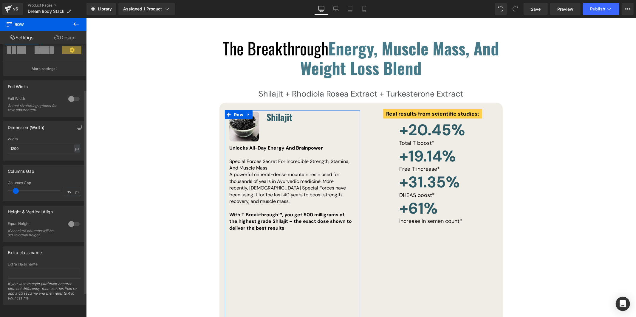
click at [70, 224] on div at bounding box center [74, 224] width 14 height 10
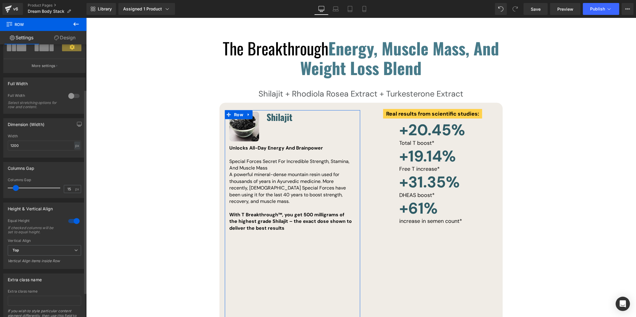
click at [70, 224] on div at bounding box center [74, 221] width 14 height 10
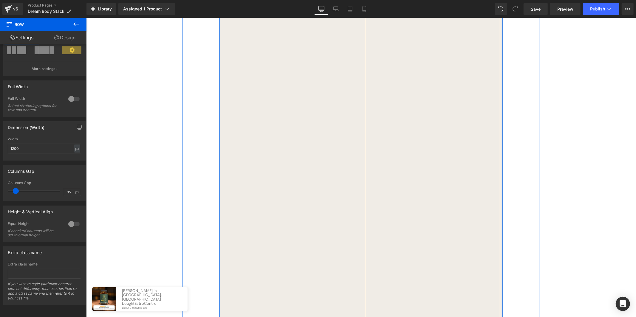
scroll to position [4478, 0]
drag, startPoint x: 383, startPoint y: 113, endPoint x: 400, endPoint y: 115, distance: 17.4
click at [383, 113] on div "Real results from scientific studies: Text Block +20.45% Heading Total T boost …" at bounding box center [431, 137] width 135 height 613
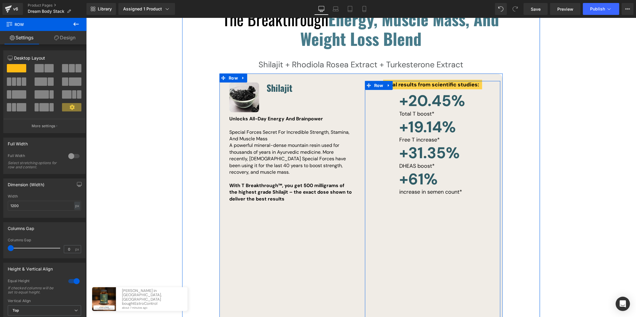
scroll to position [4208, 0]
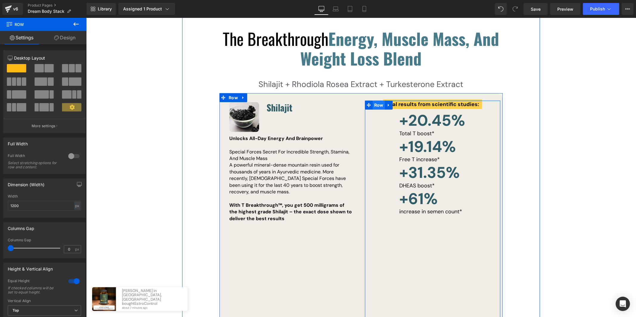
click at [377, 100] on span "Row" at bounding box center [378, 104] width 12 height 9
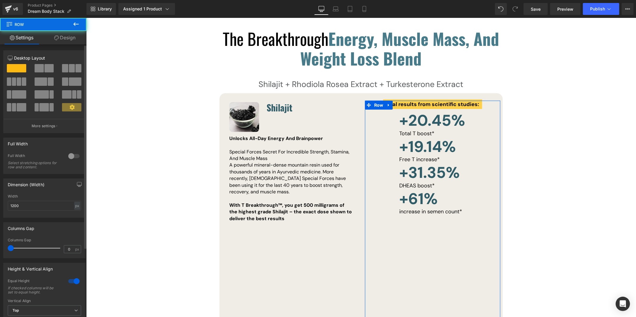
click at [74, 282] on div at bounding box center [74, 282] width 14 height 10
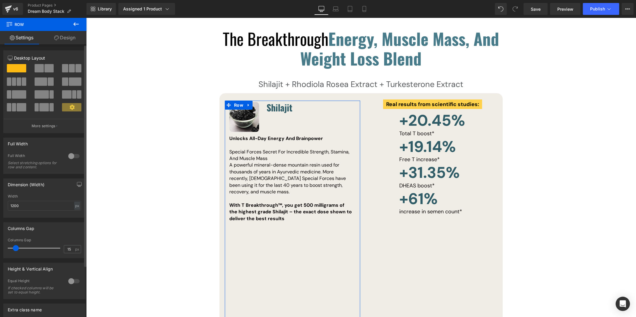
click at [72, 285] on div at bounding box center [74, 282] width 14 height 10
click at [72, 283] on div at bounding box center [74, 282] width 14 height 10
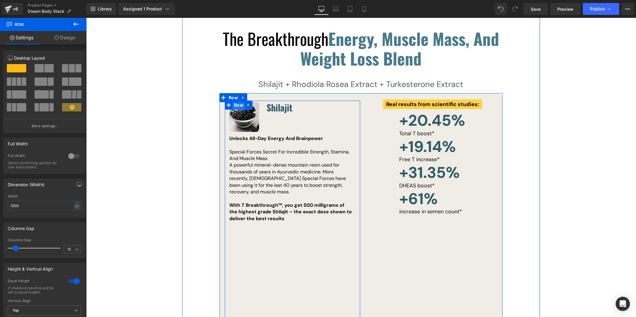
click at [235, 100] on span "Row" at bounding box center [238, 104] width 12 height 9
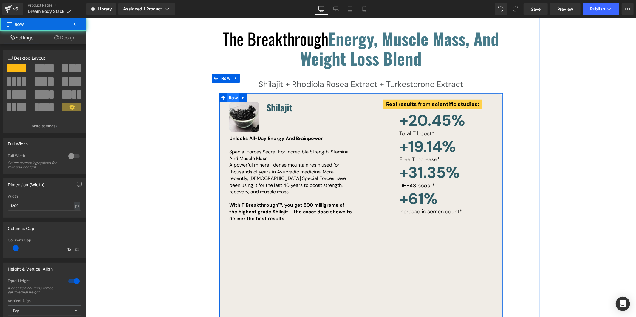
click at [233, 93] on span "Row" at bounding box center [233, 97] width 12 height 9
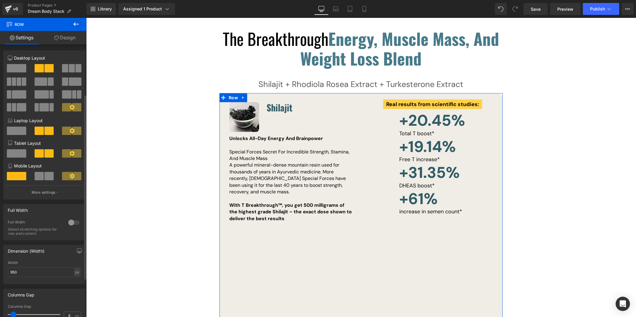
scroll to position [131, 0]
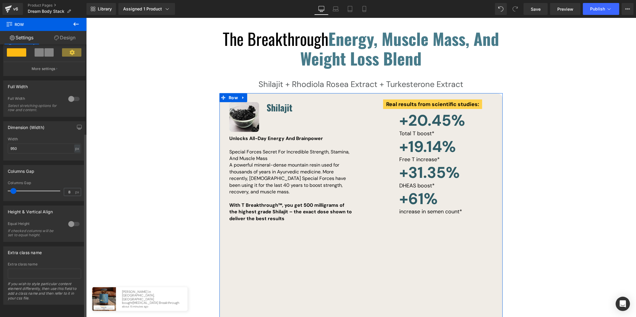
click at [71, 221] on div at bounding box center [74, 224] width 14 height 10
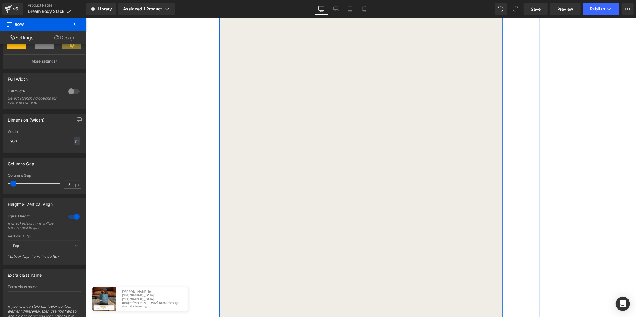
scroll to position [4251, 0]
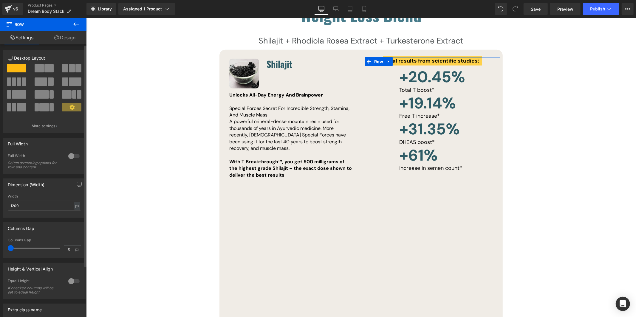
scroll to position [4263, 0]
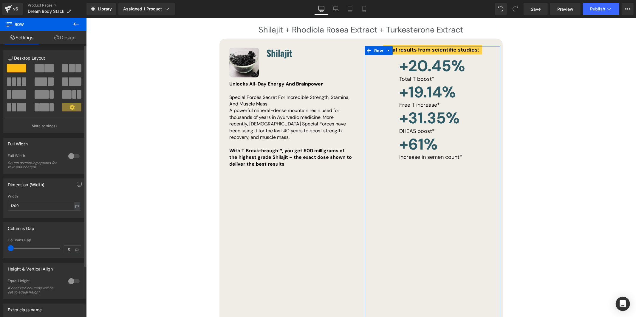
click at [72, 283] on div at bounding box center [74, 282] width 14 height 10
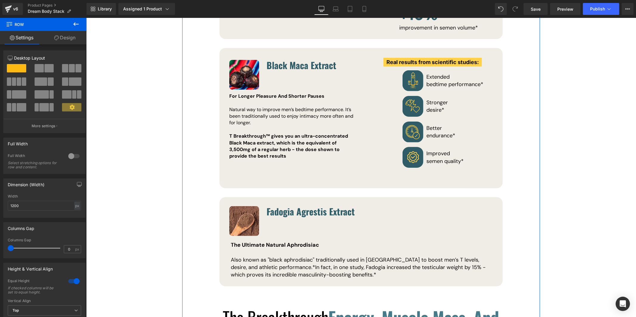
scroll to position [3905, 0]
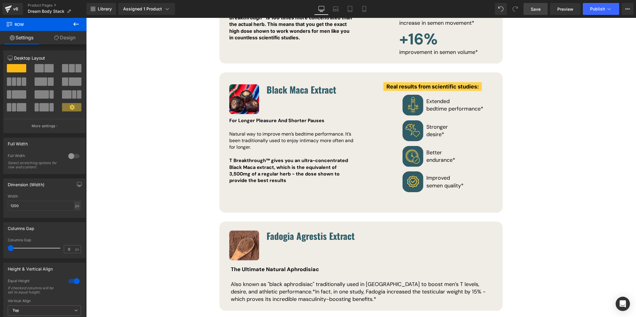
click at [532, 11] on span "Save" at bounding box center [535, 9] width 10 height 6
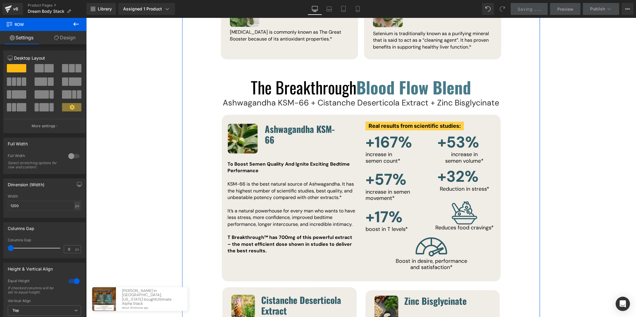
scroll to position [3102, 0]
